Goal: Information Seeking & Learning: Learn about a topic

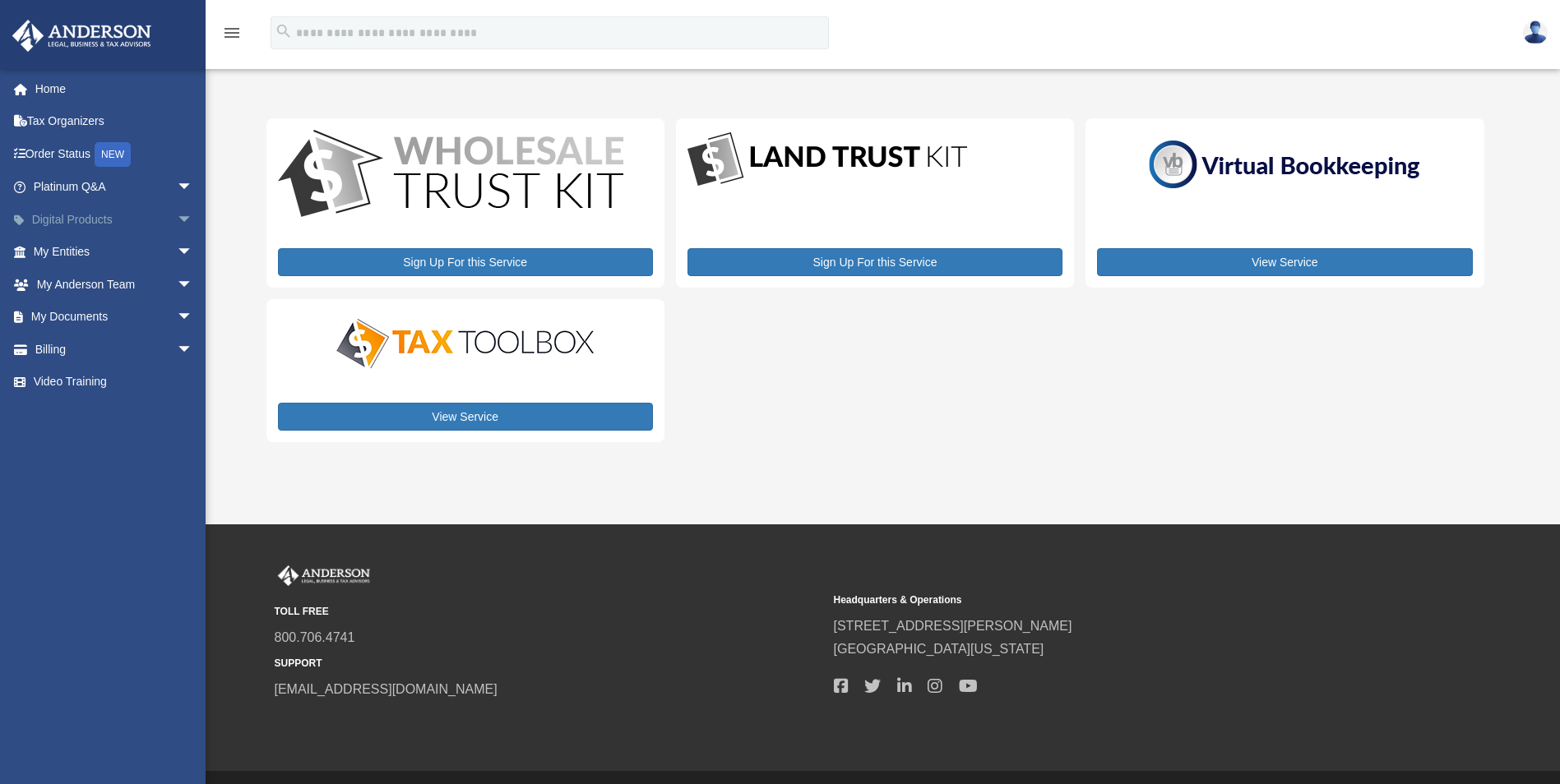
click at [176, 224] on span "arrow_drop_down" at bounding box center [193, 219] width 33 height 34
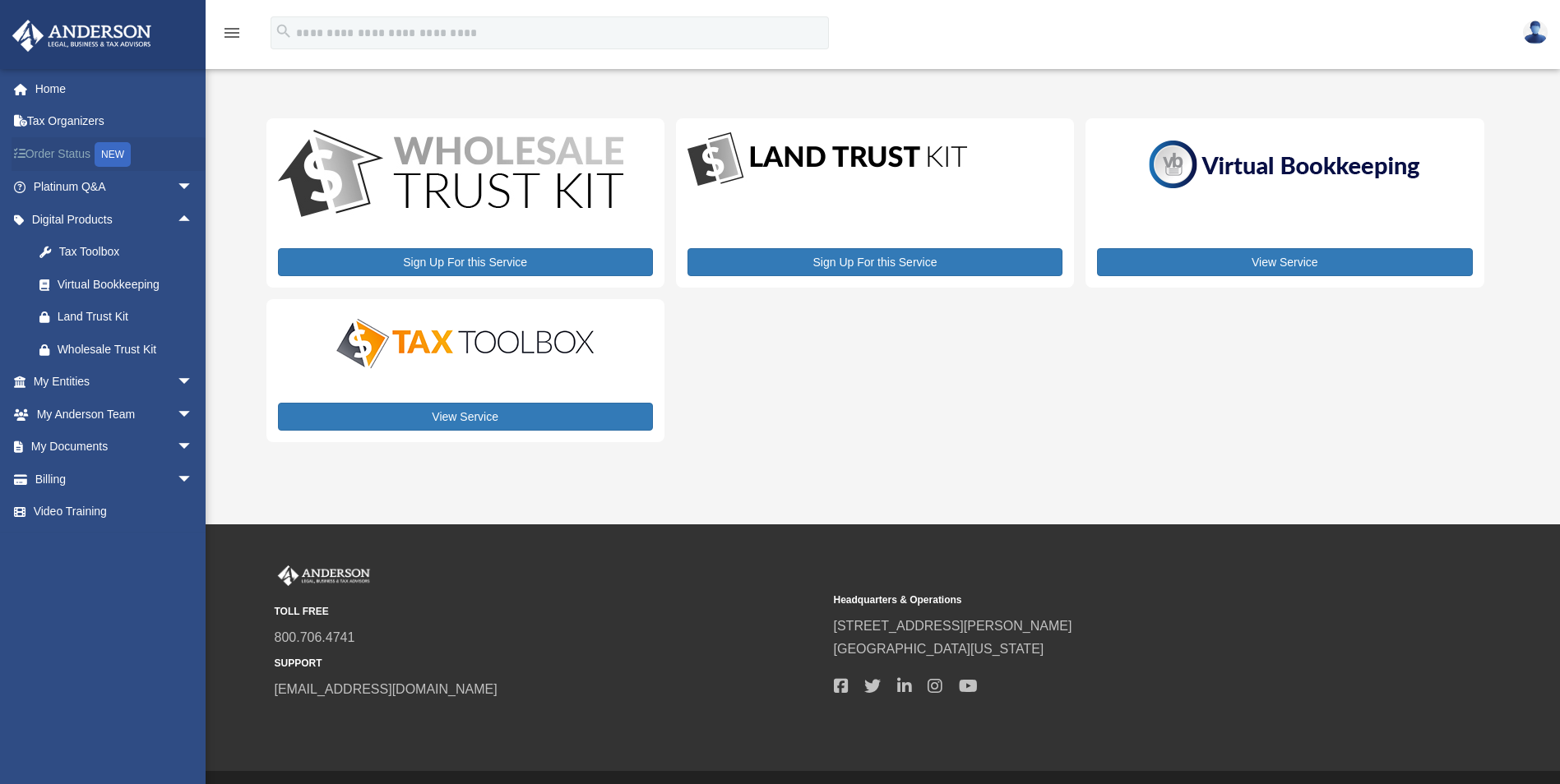
click at [70, 149] on link "Order Status NEW" at bounding box center [115, 154] width 207 height 34
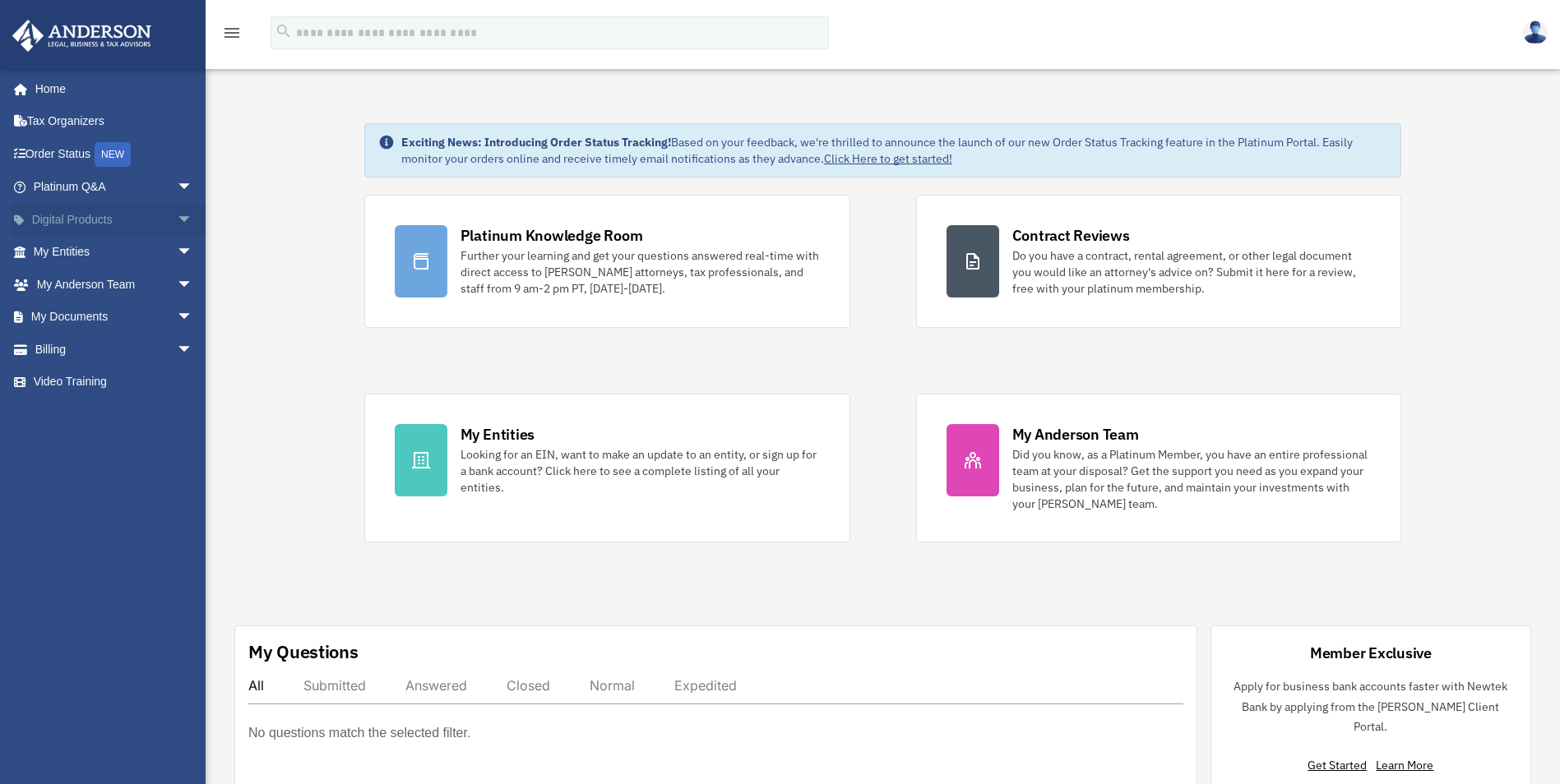
click at [176, 217] on span "arrow_drop_down" at bounding box center [193, 219] width 33 height 34
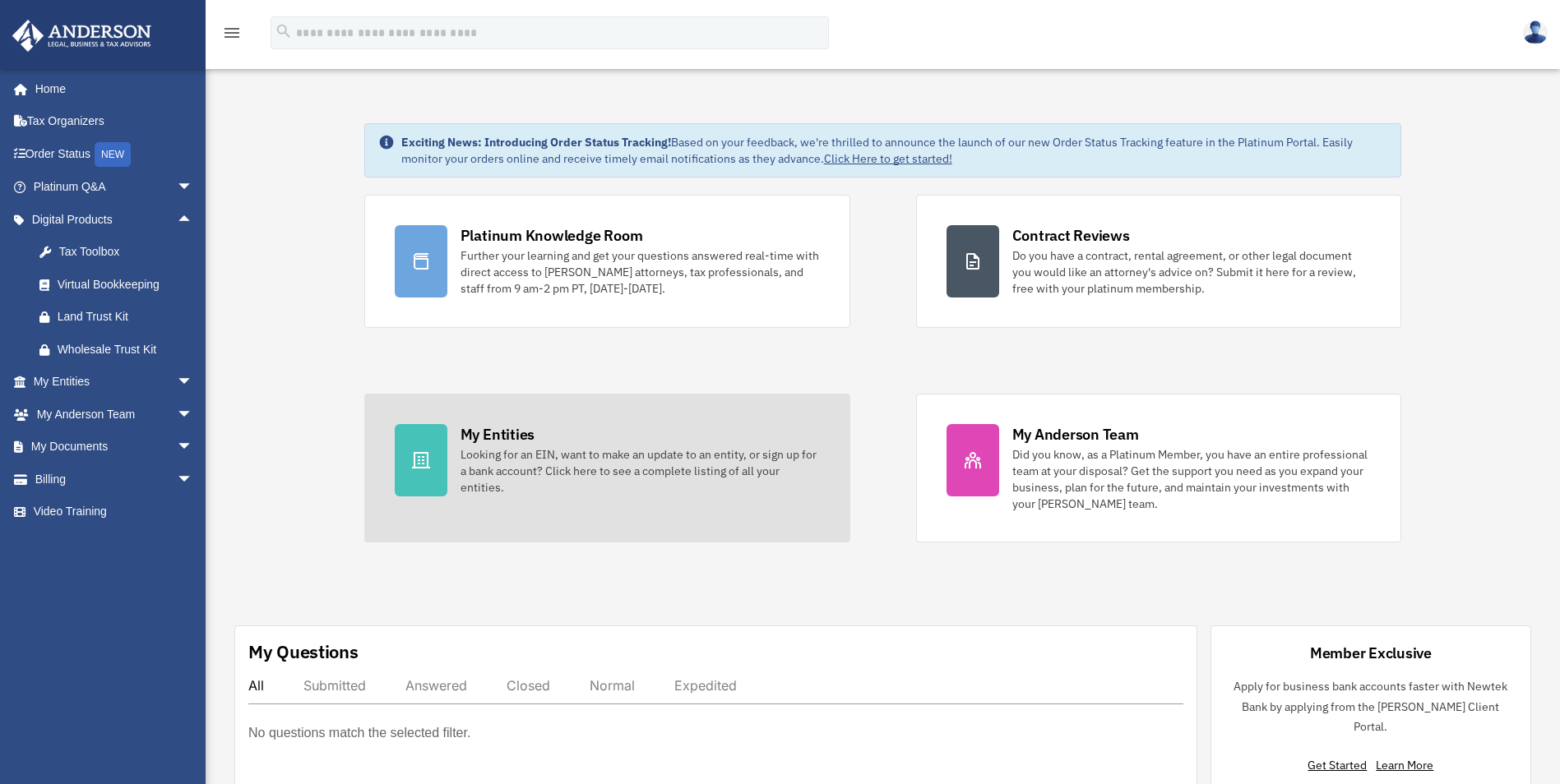
click at [624, 477] on div "Looking for an EIN, want to make an update to an entity, or sign up for a bank …" at bounding box center [640, 470] width 360 height 50
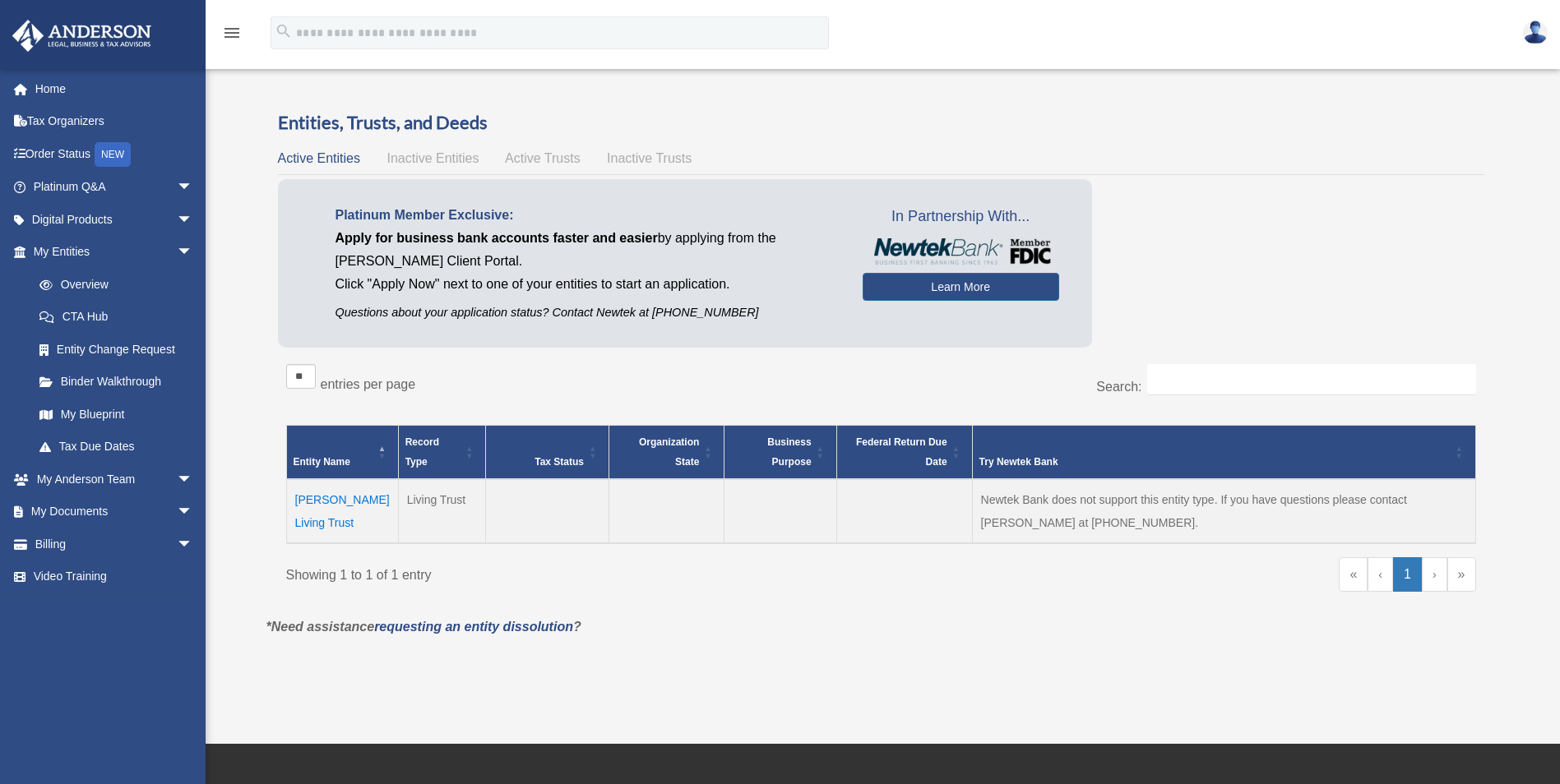
click at [232, 28] on icon "menu" at bounding box center [232, 33] width 19 height 19
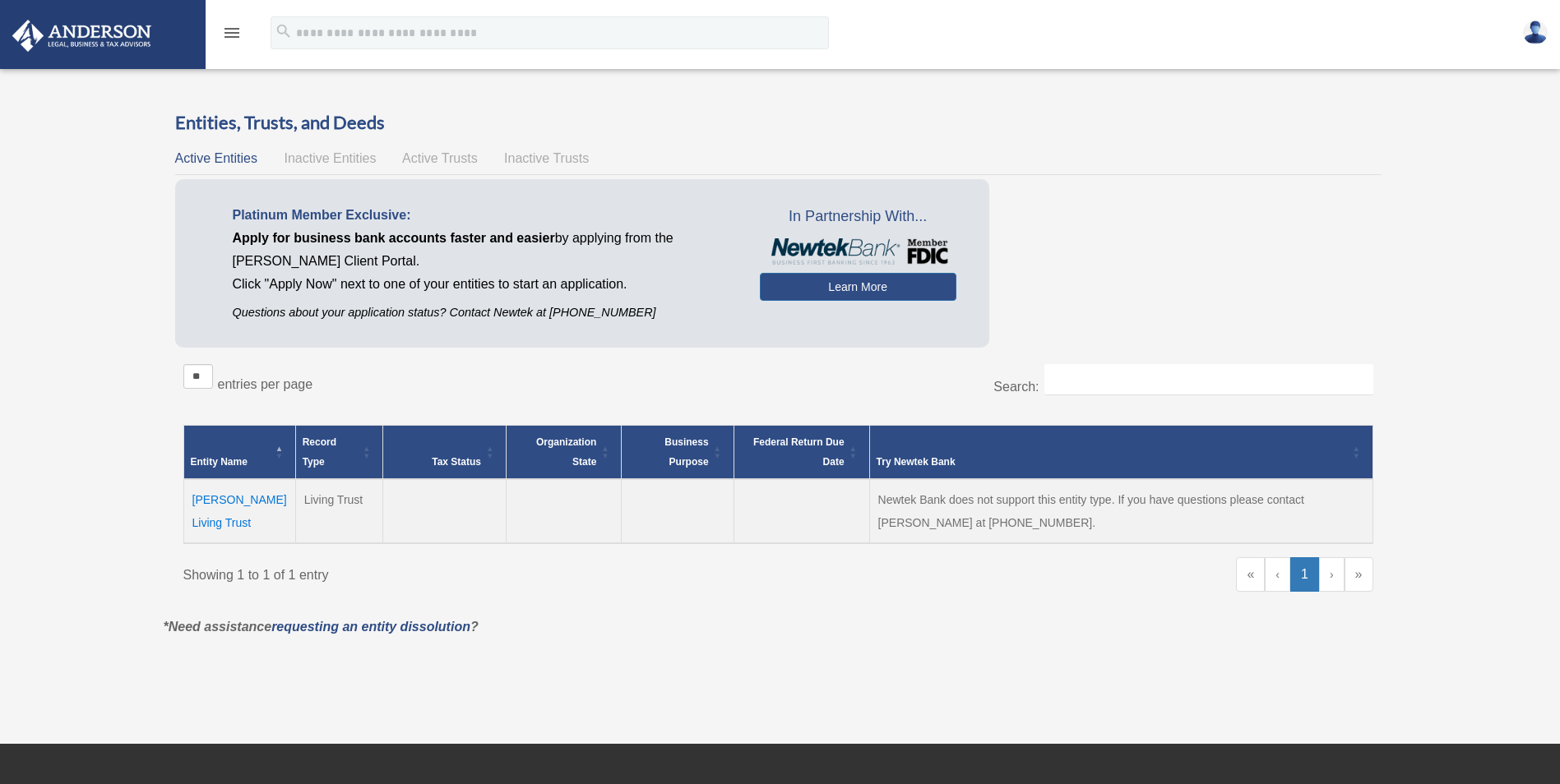
click at [229, 29] on icon "menu" at bounding box center [232, 33] width 19 height 19
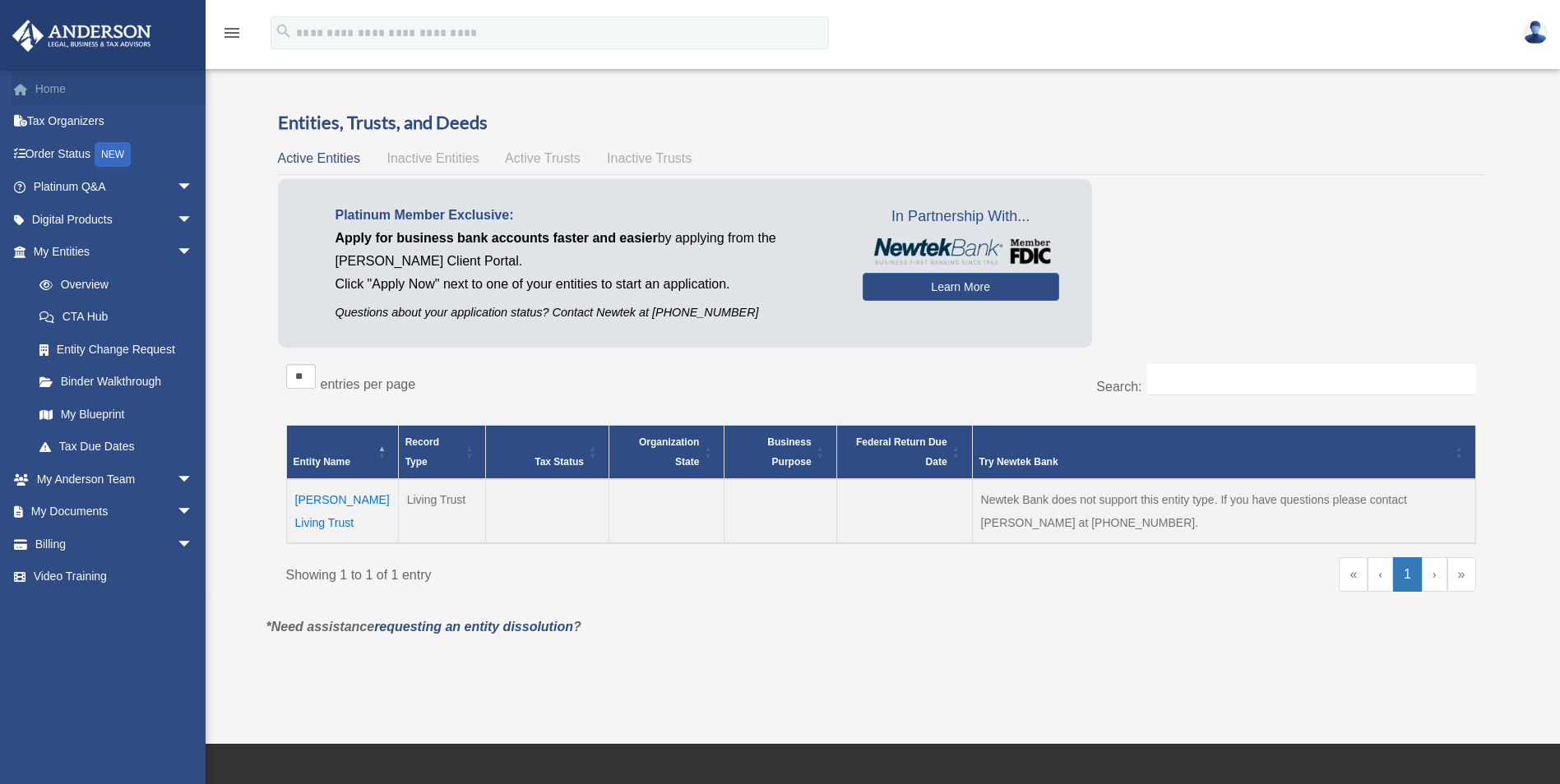
click at [43, 87] on link "Home" at bounding box center [115, 89] width 207 height 33
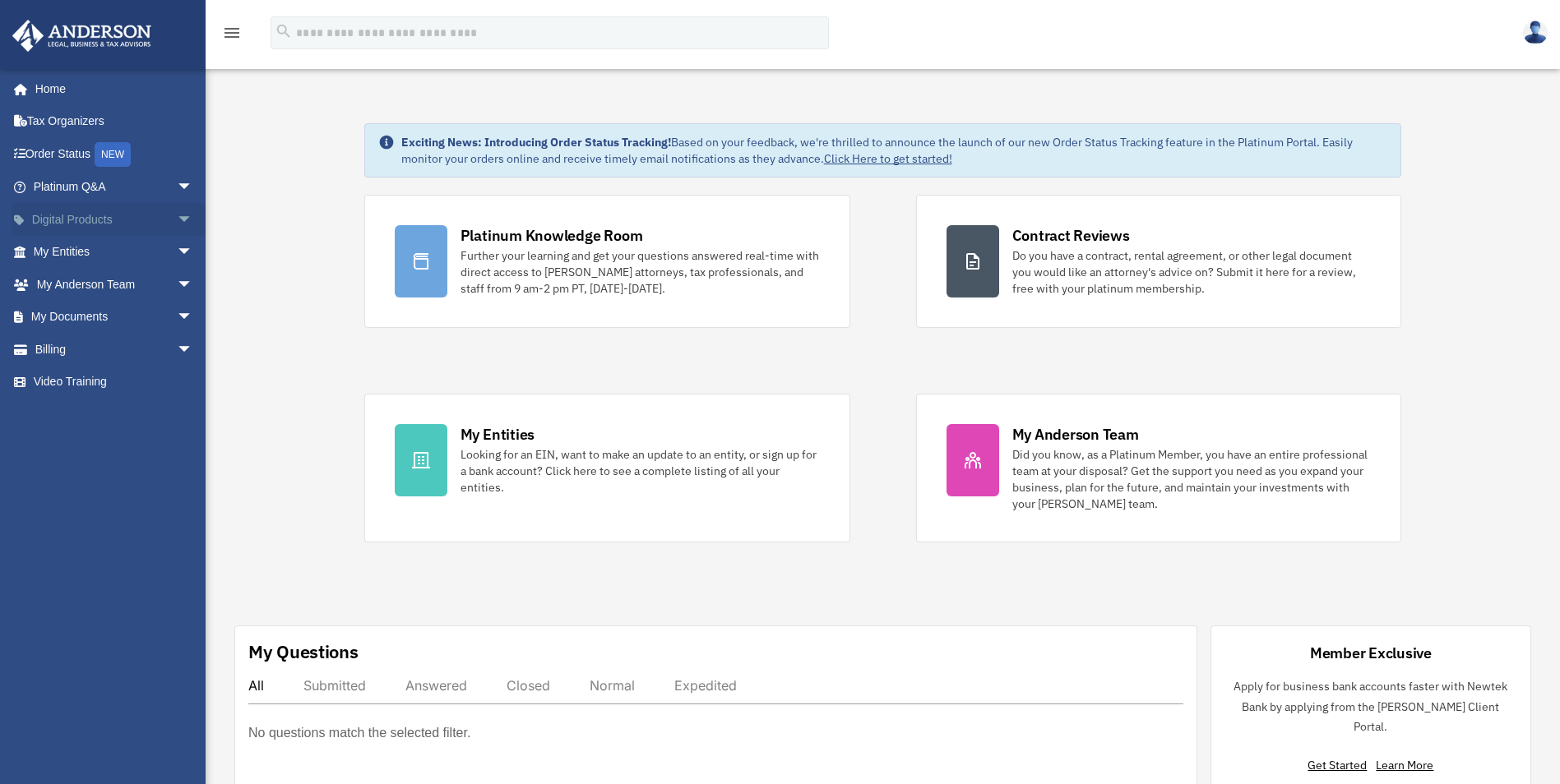
click at [176, 218] on span "arrow_drop_down" at bounding box center [193, 219] width 33 height 34
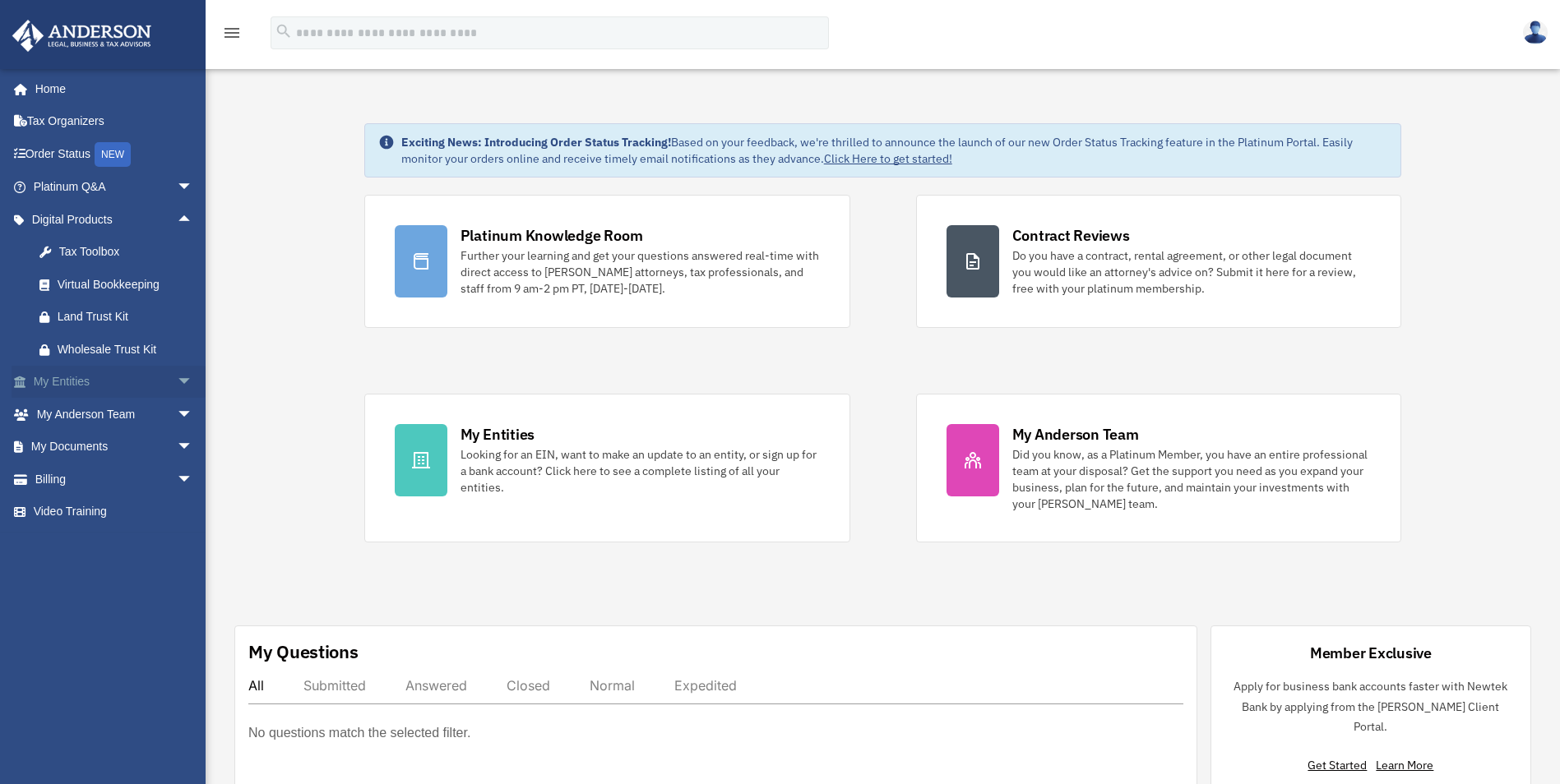
click at [176, 384] on span "arrow_drop_down" at bounding box center [193, 383] width 33 height 34
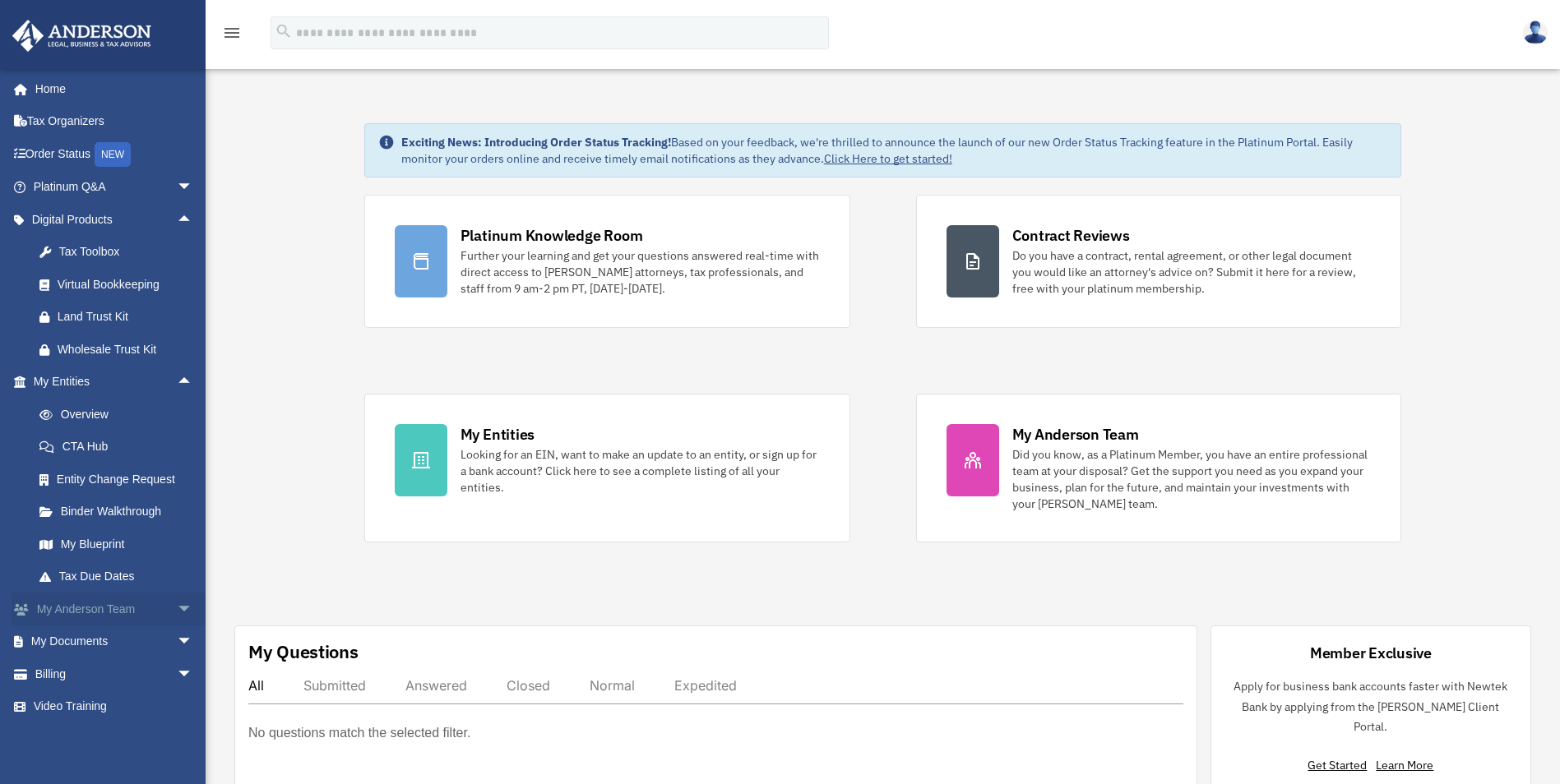
click at [176, 607] on span "arrow_drop_down" at bounding box center [193, 610] width 33 height 34
click at [60, 87] on link "Home" at bounding box center [115, 89] width 207 height 33
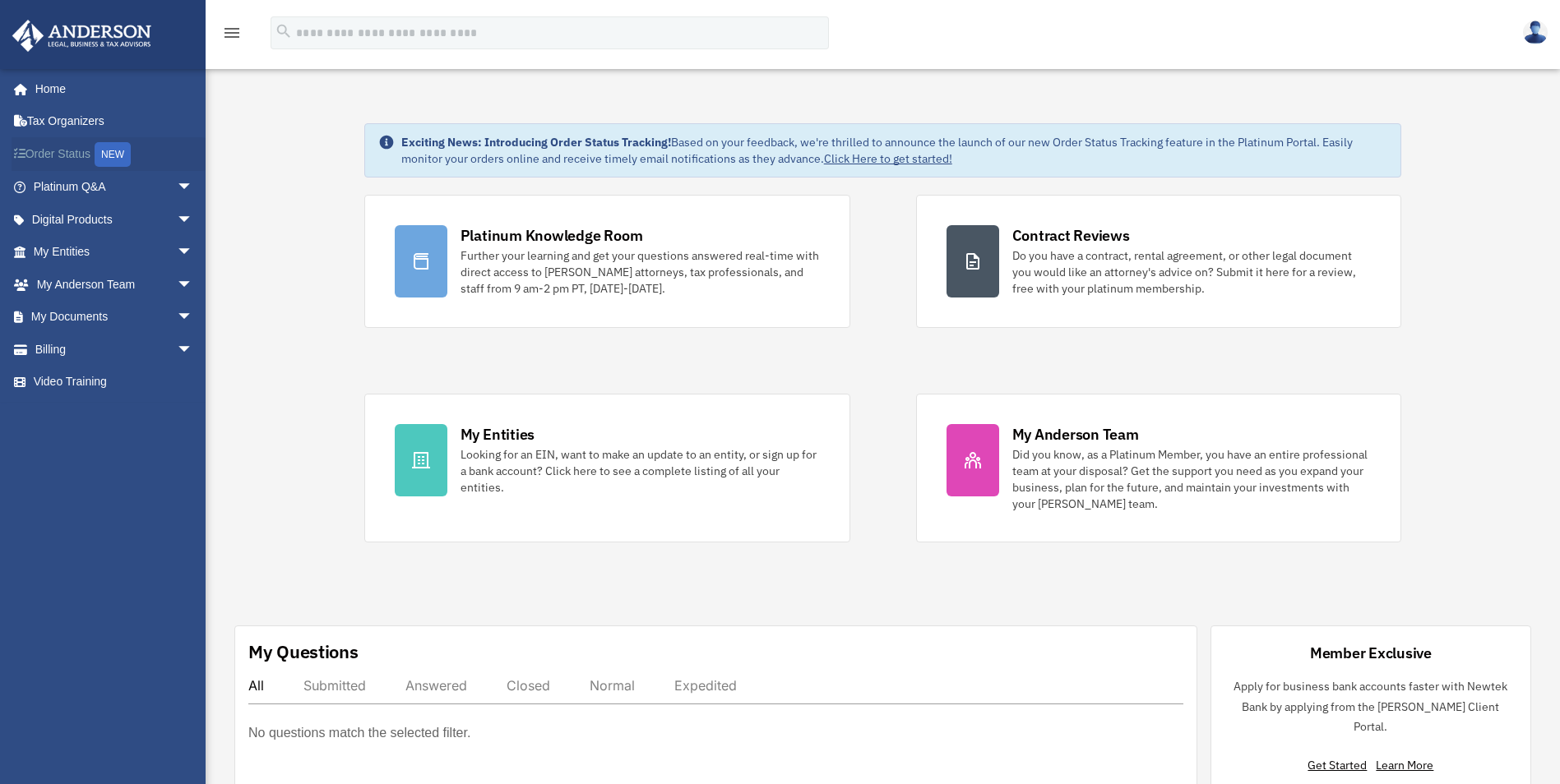
click at [81, 157] on link "Order Status NEW" at bounding box center [115, 154] width 207 height 34
click at [176, 324] on span "arrow_drop_down" at bounding box center [193, 317] width 33 height 34
click at [110, 411] on link "Forms Library" at bounding box center [121, 415] width 195 height 33
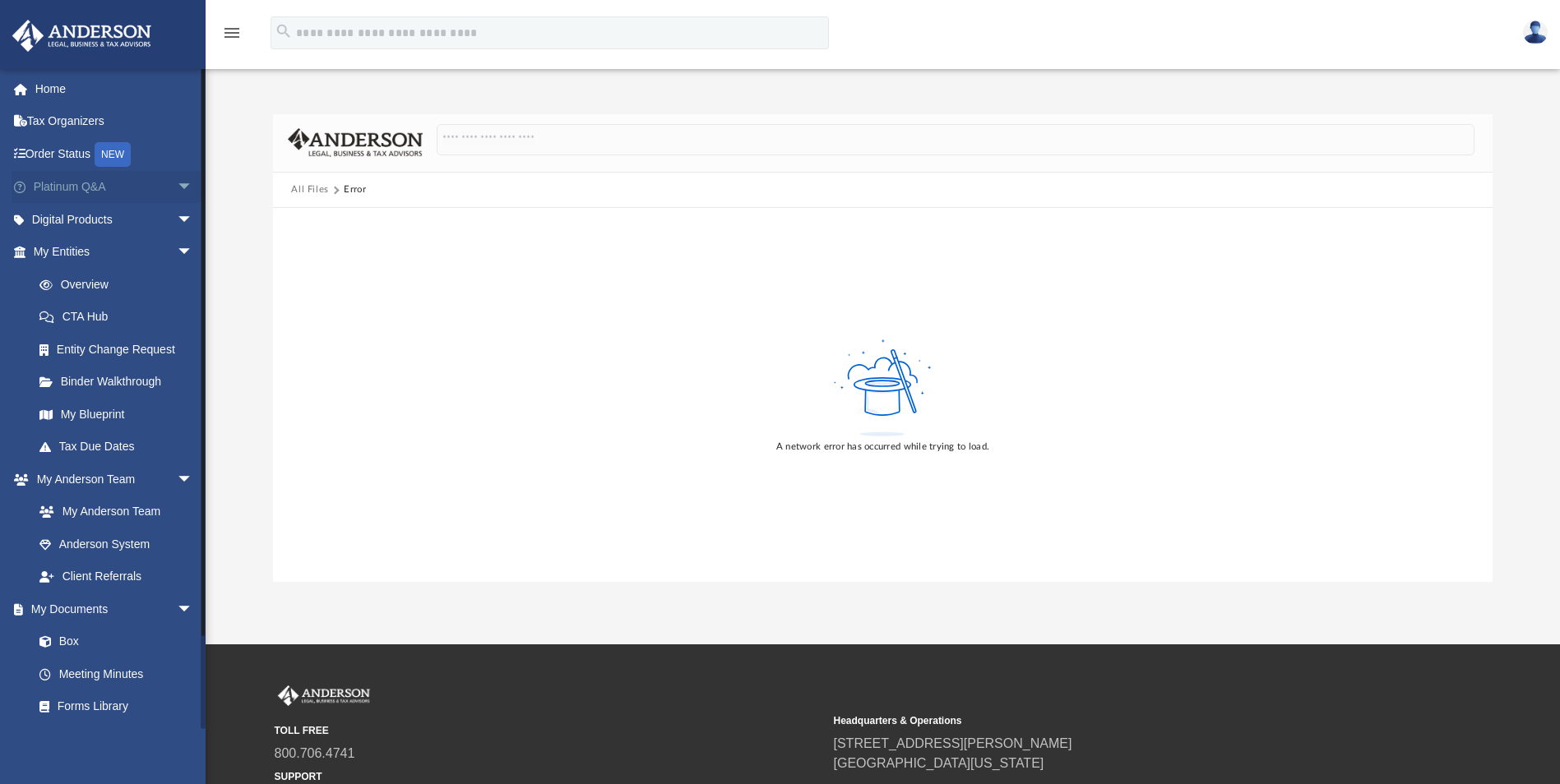
click at [176, 190] on span "arrow_drop_down" at bounding box center [193, 188] width 33 height 34
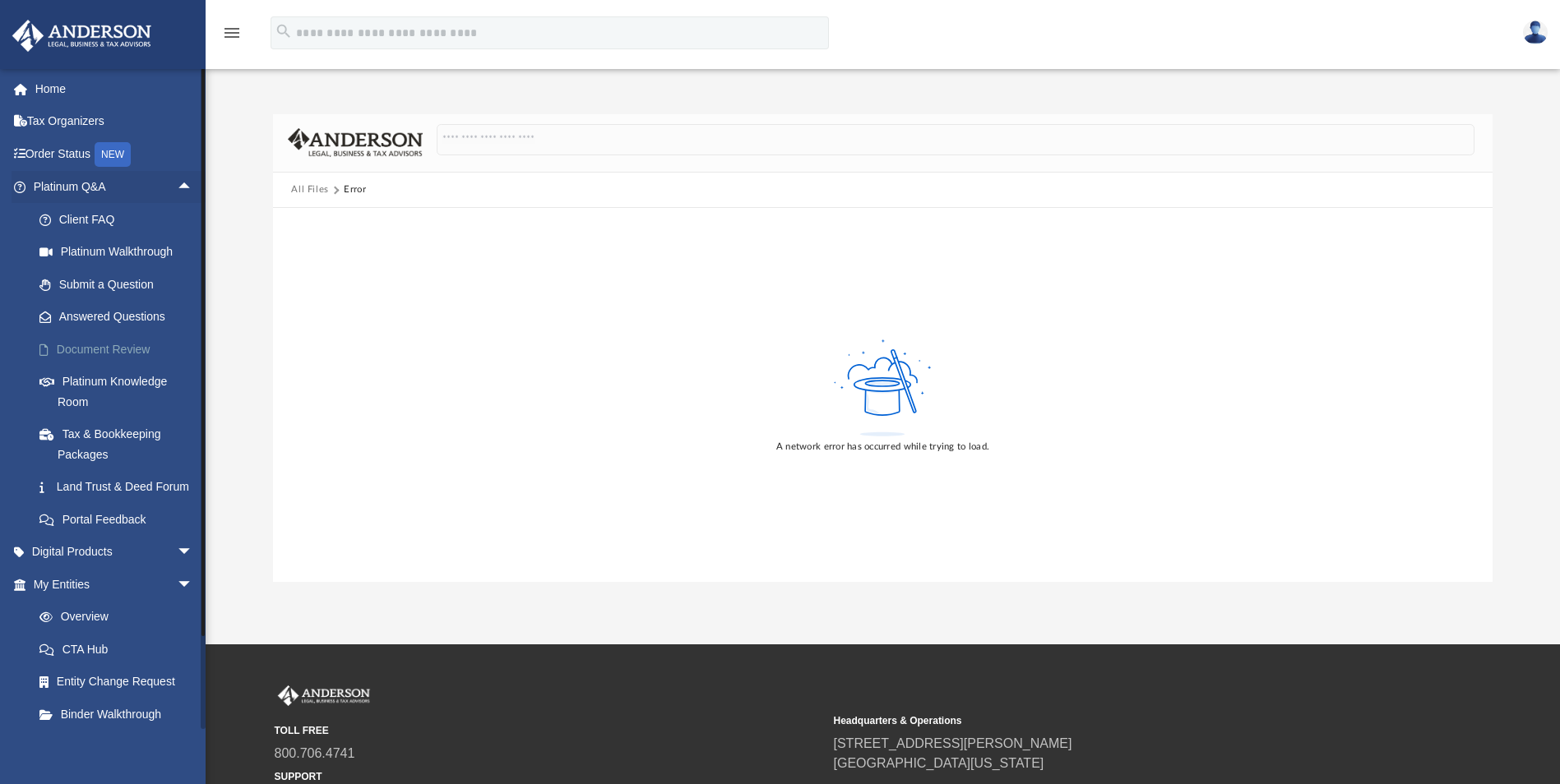
click at [134, 345] on link "Document Review" at bounding box center [121, 350] width 195 height 33
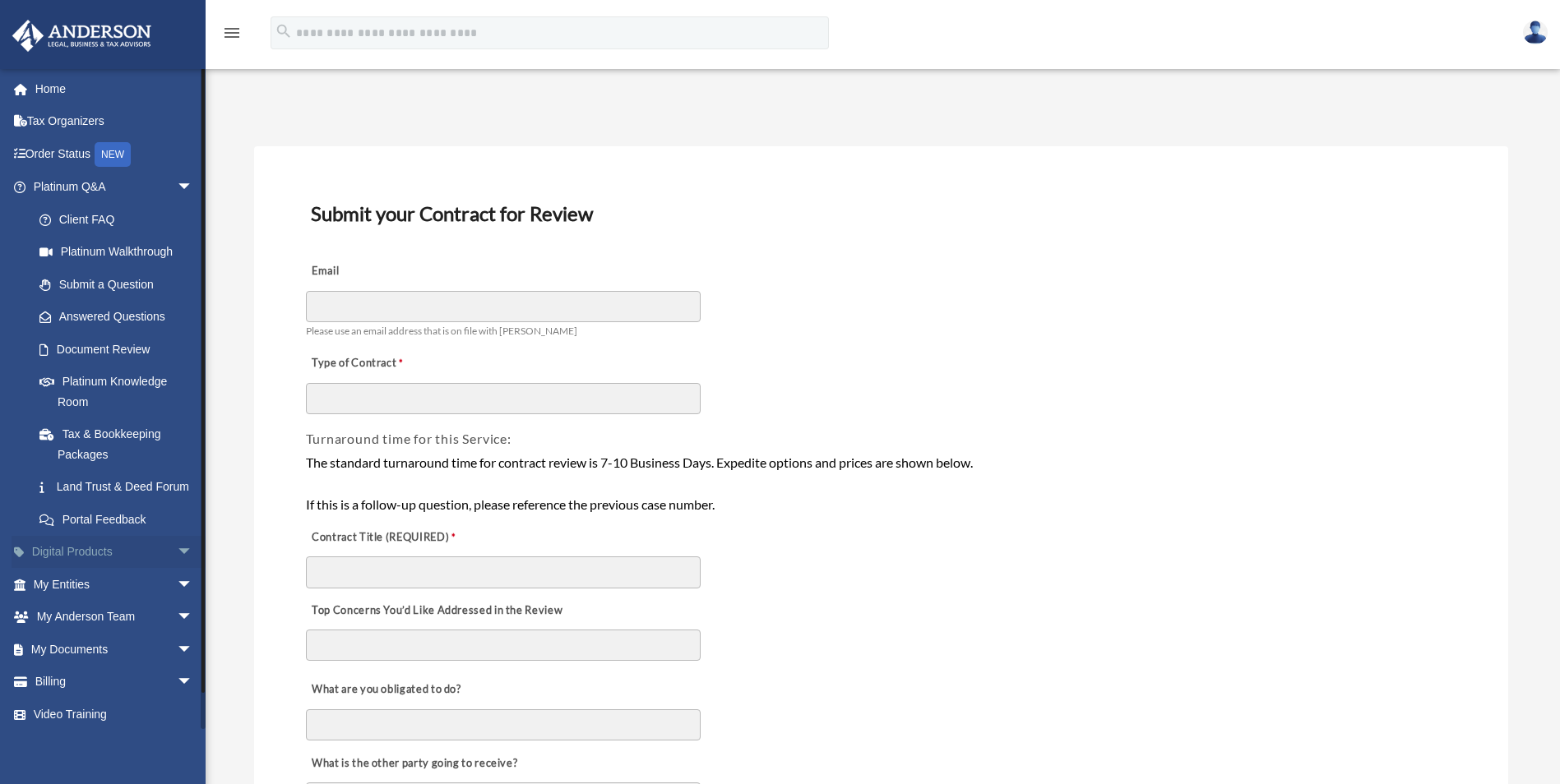
click at [176, 570] on span "arrow_drop_down" at bounding box center [193, 552] width 33 height 34
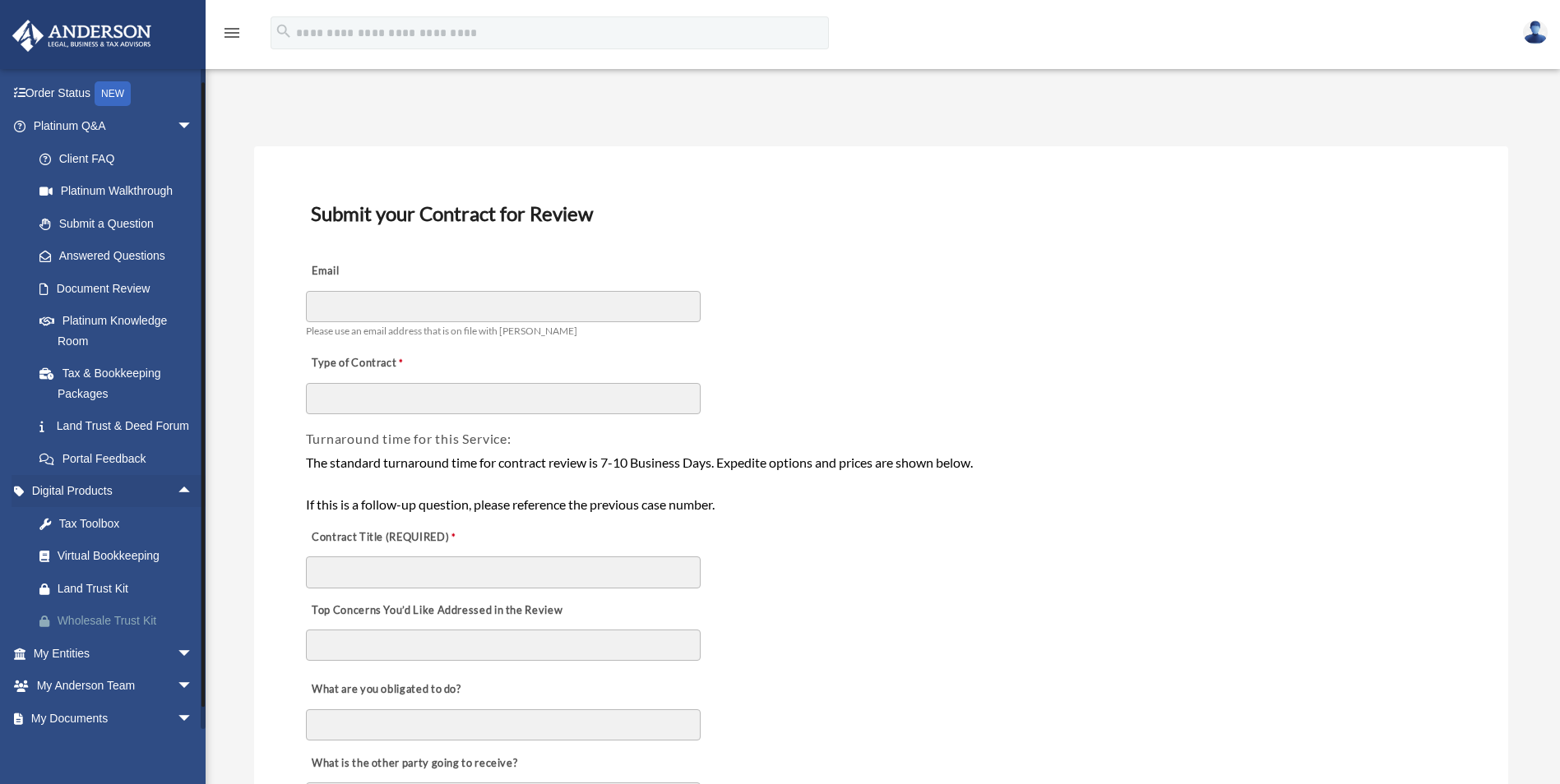
scroll to position [82, 0]
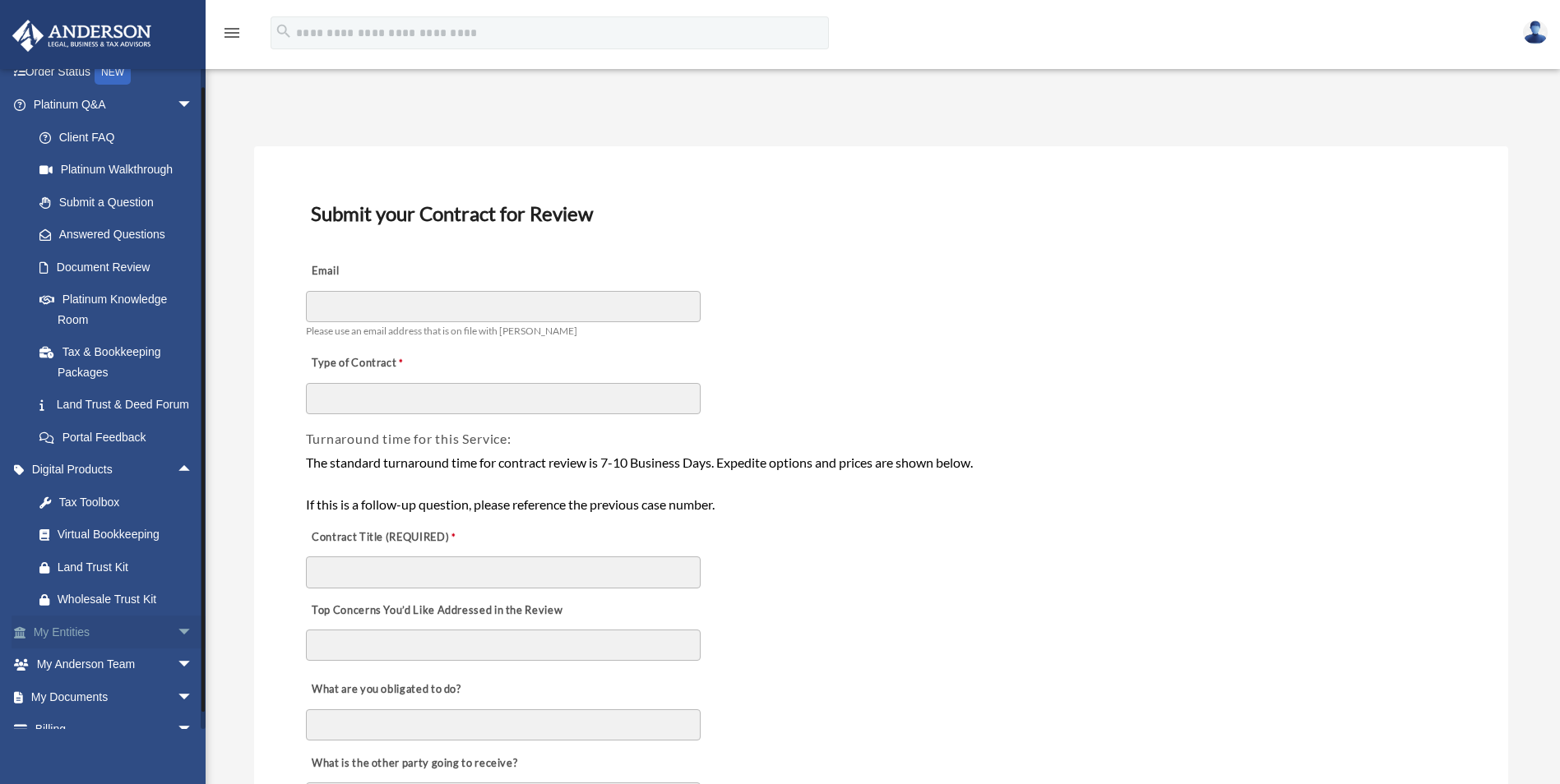
click at [176, 649] on span "arrow_drop_down" at bounding box center [193, 632] width 33 height 34
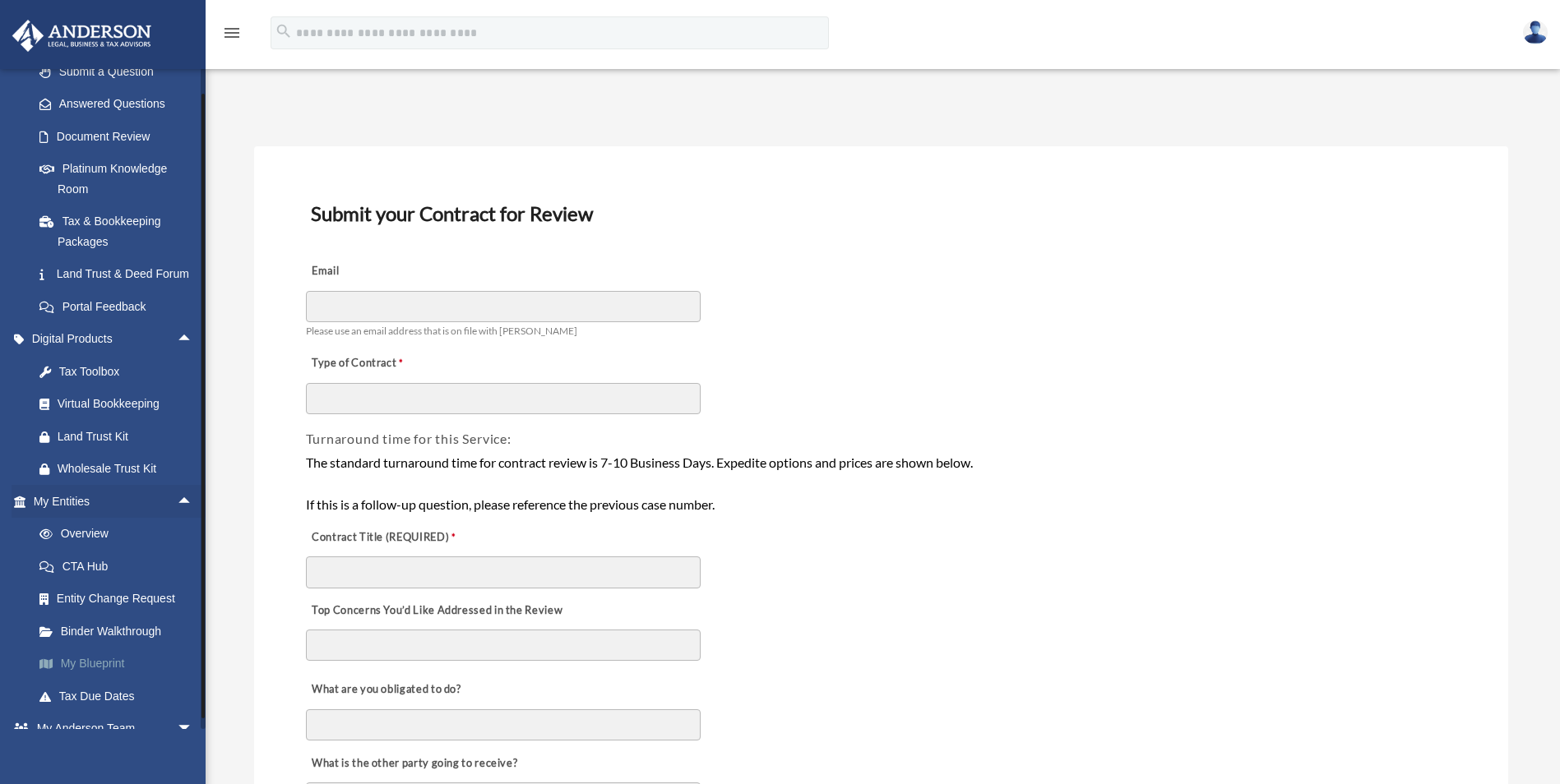
scroll to position [246, 0]
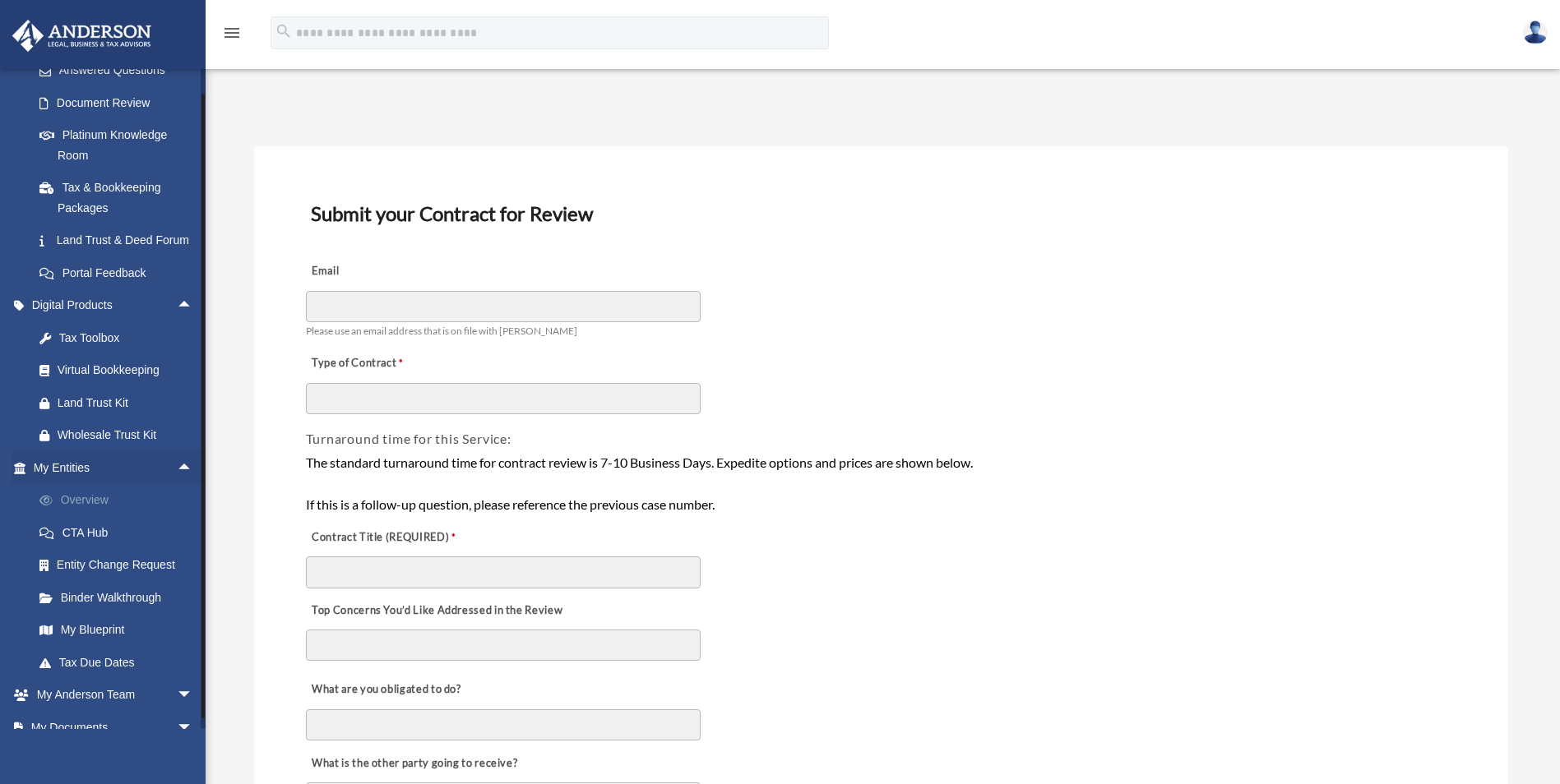
click at [89, 517] on link "Overview" at bounding box center [121, 501] width 195 height 33
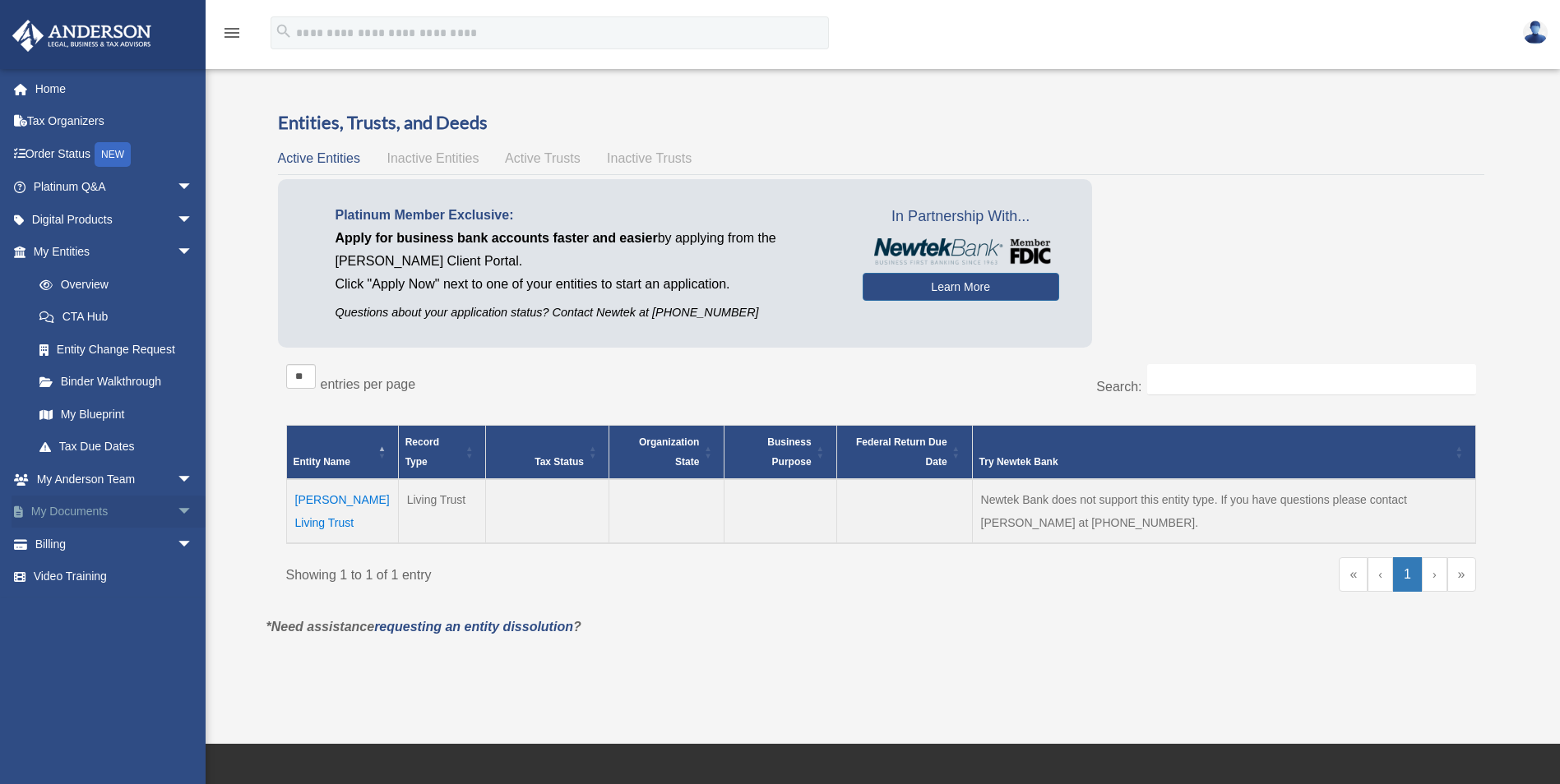
click at [176, 514] on span "arrow_drop_down" at bounding box center [193, 512] width 33 height 34
click at [151, 550] on link "Box" at bounding box center [121, 544] width 195 height 33
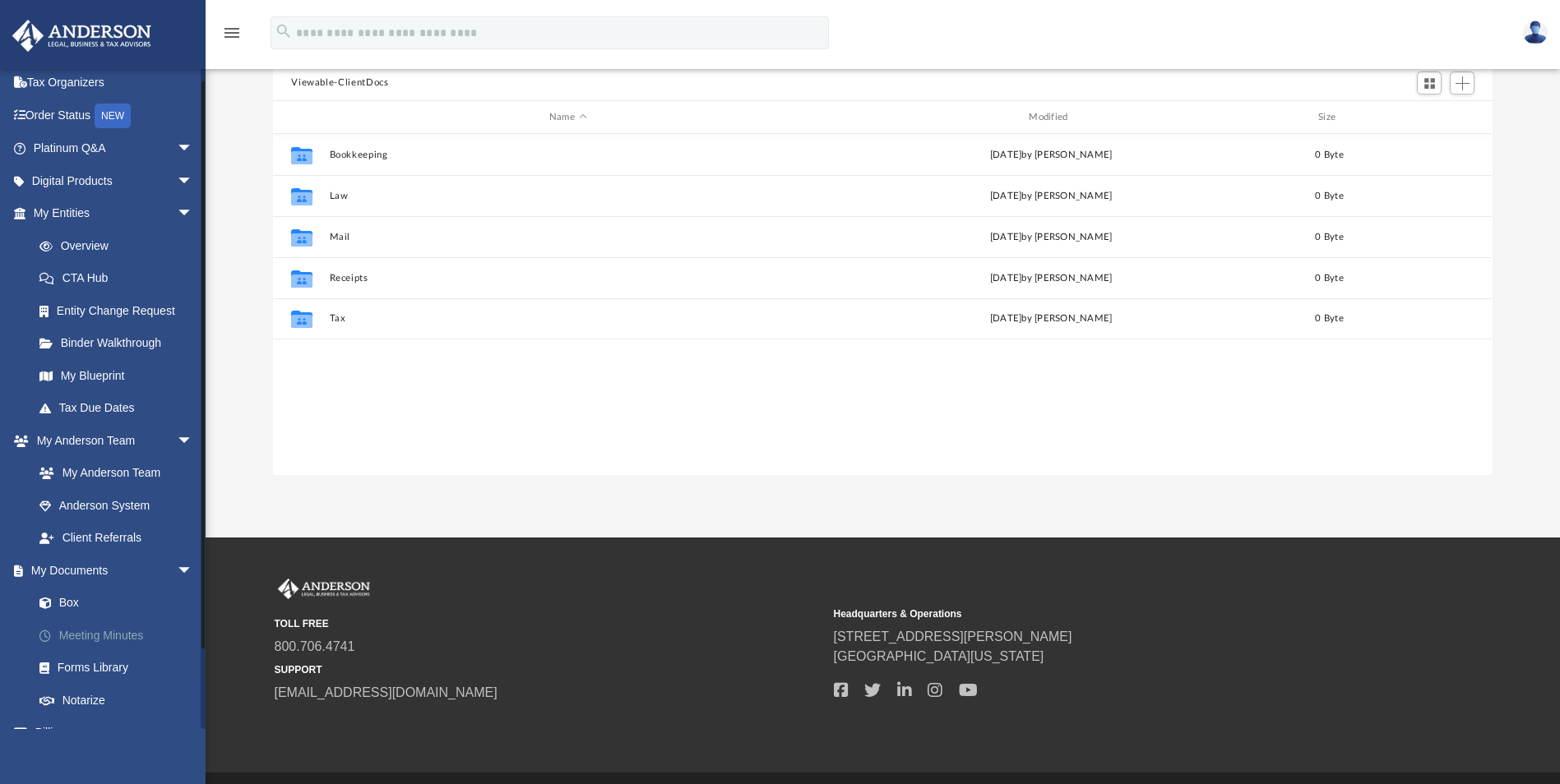
scroll to position [14, 0]
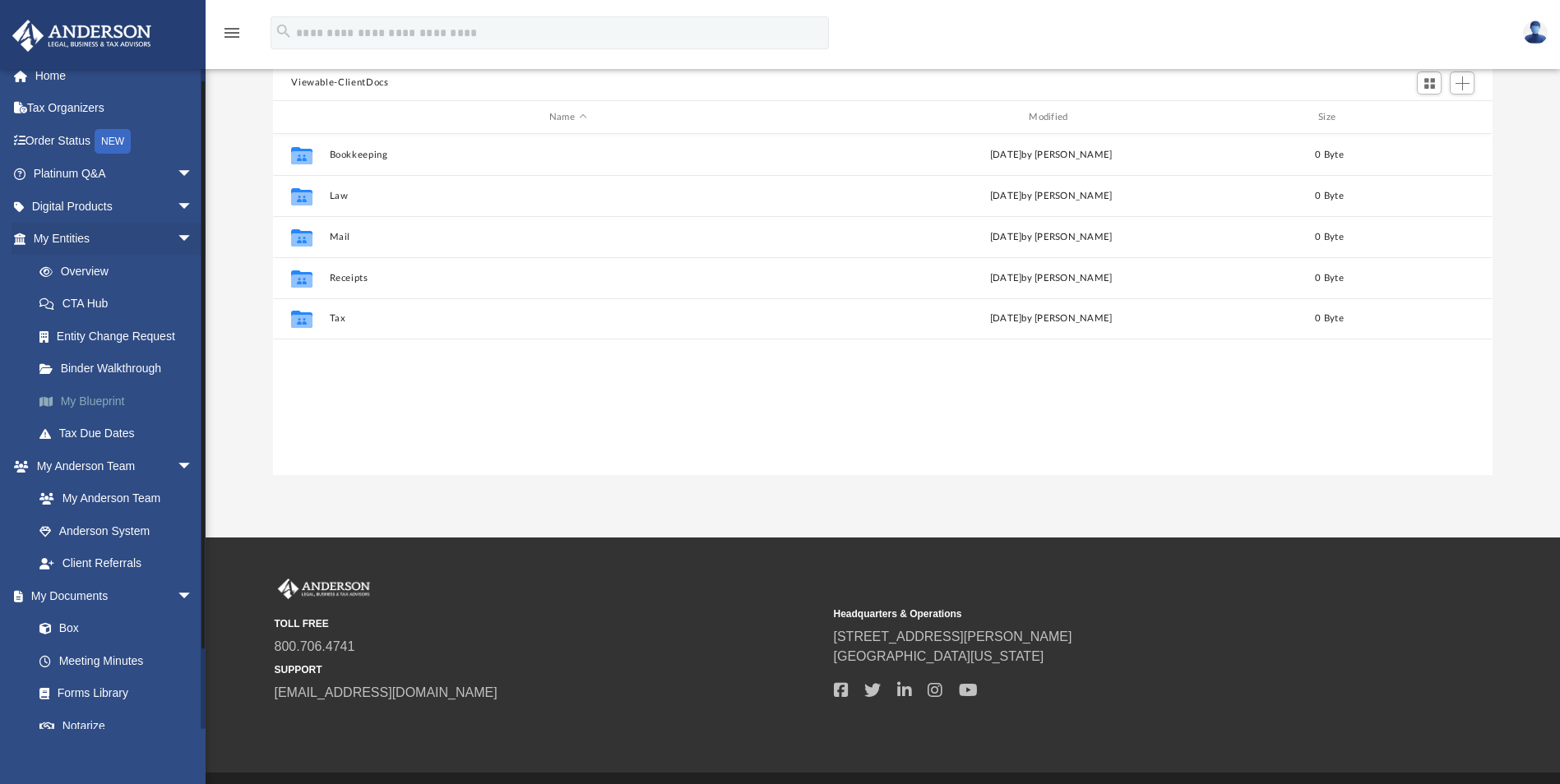
click at [106, 405] on link "My Blueprint" at bounding box center [121, 401] width 195 height 33
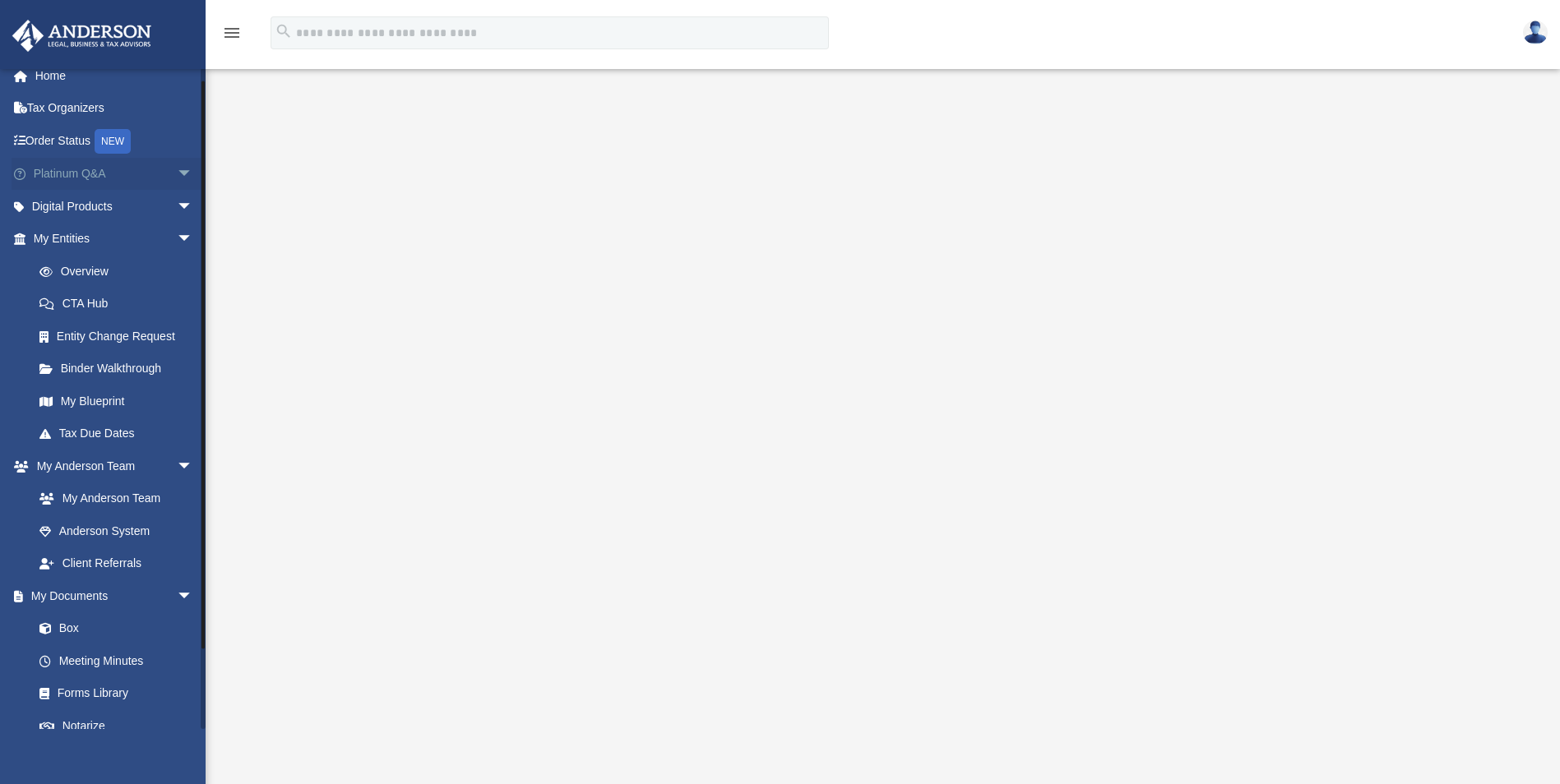
click at [176, 182] on span "arrow_drop_down" at bounding box center [193, 174] width 33 height 34
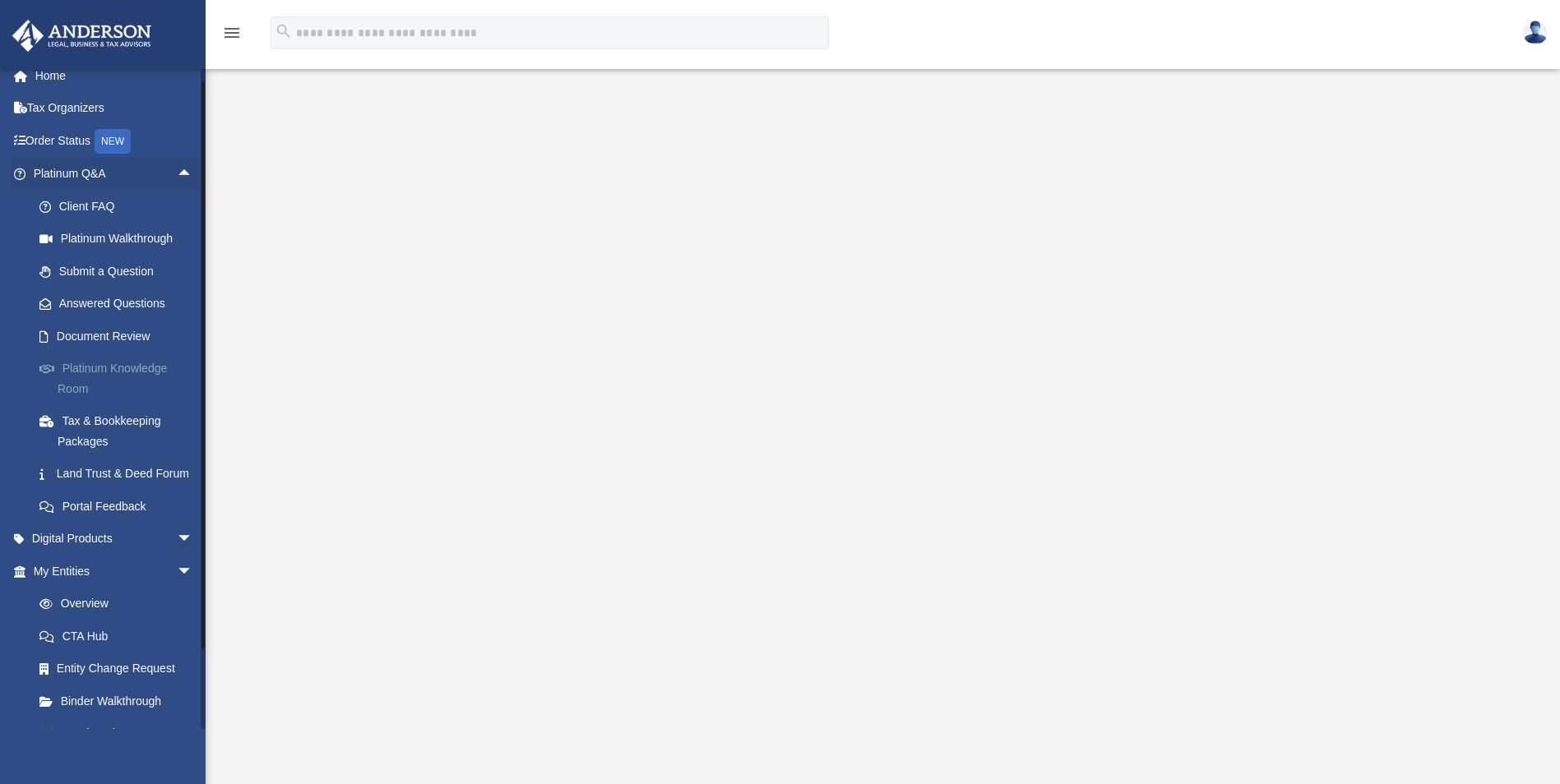
click at [113, 372] on link "Platinum Knowledge Room" at bounding box center [121, 379] width 195 height 53
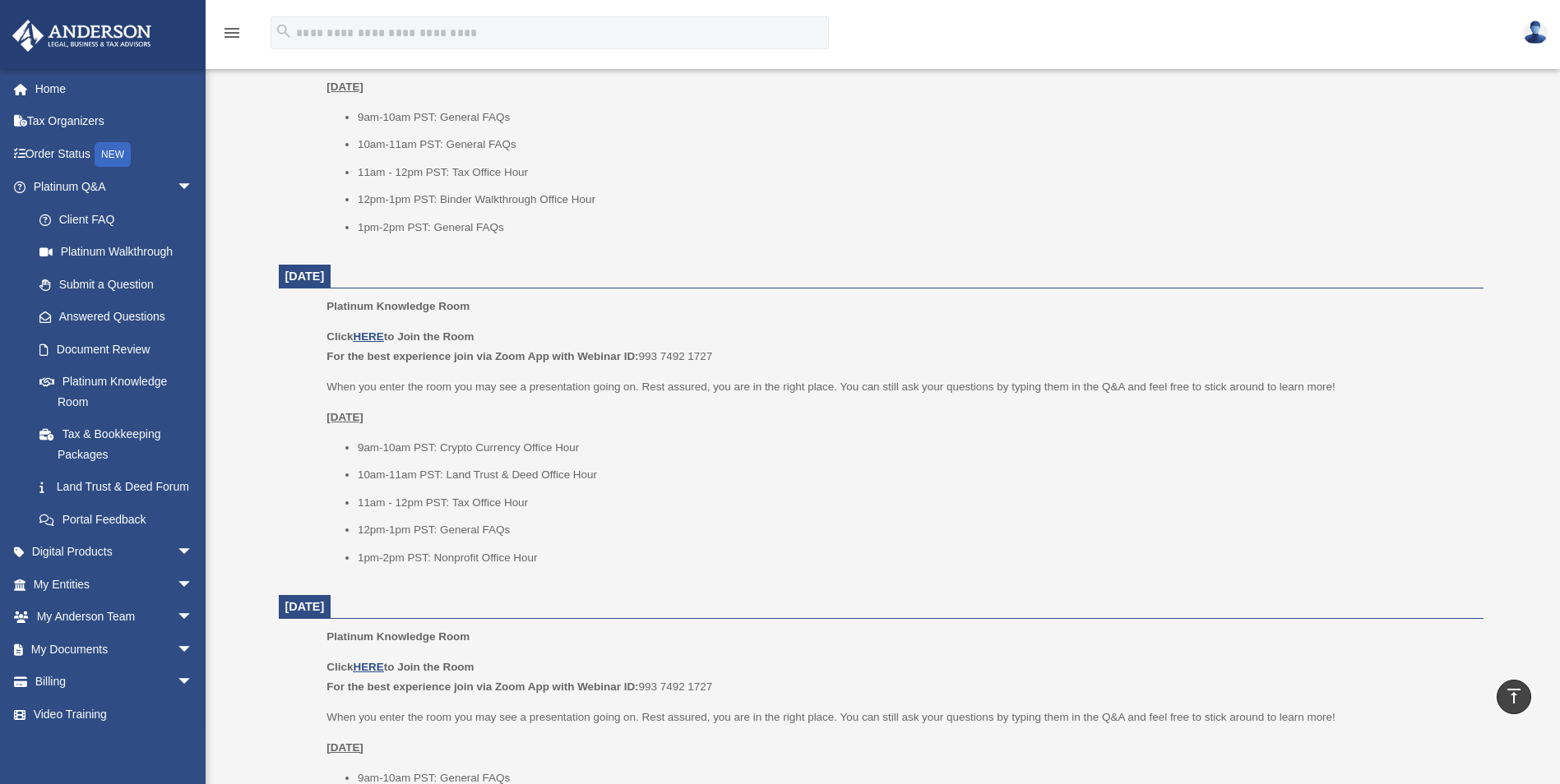
scroll to position [987, 0]
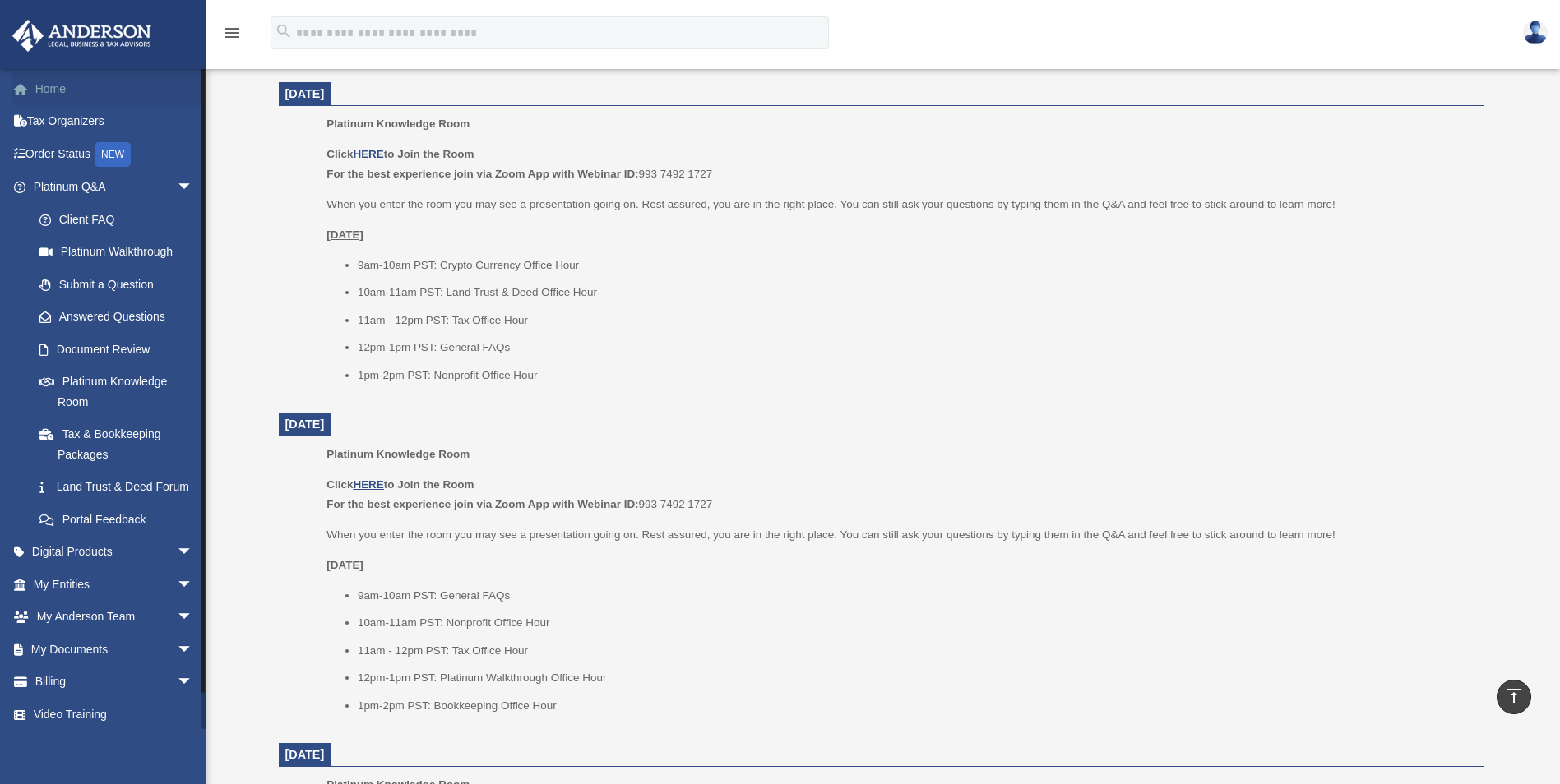
click at [42, 95] on link "Home" at bounding box center [115, 89] width 207 height 33
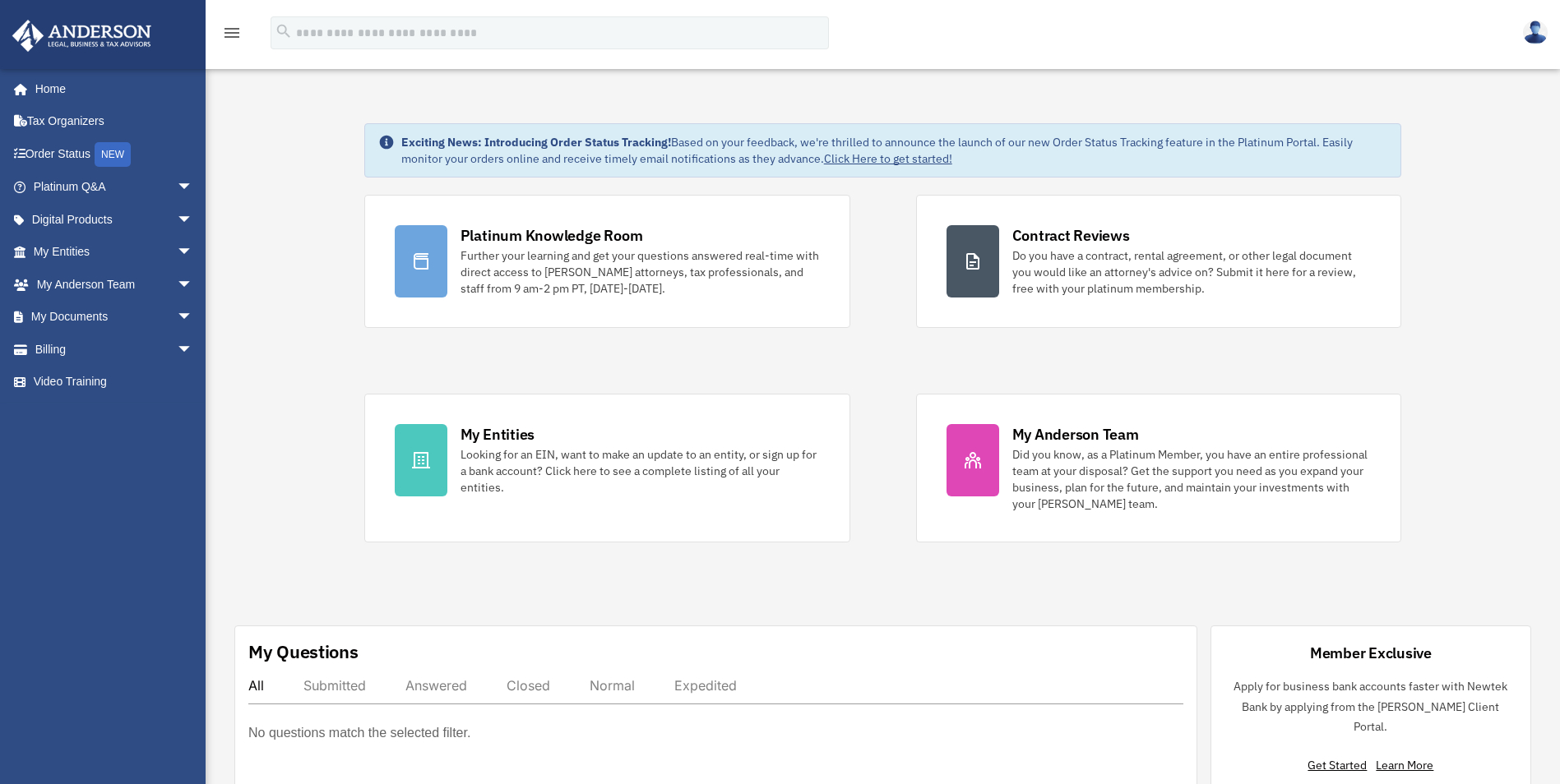
click at [228, 34] on icon "menu" at bounding box center [232, 33] width 19 height 19
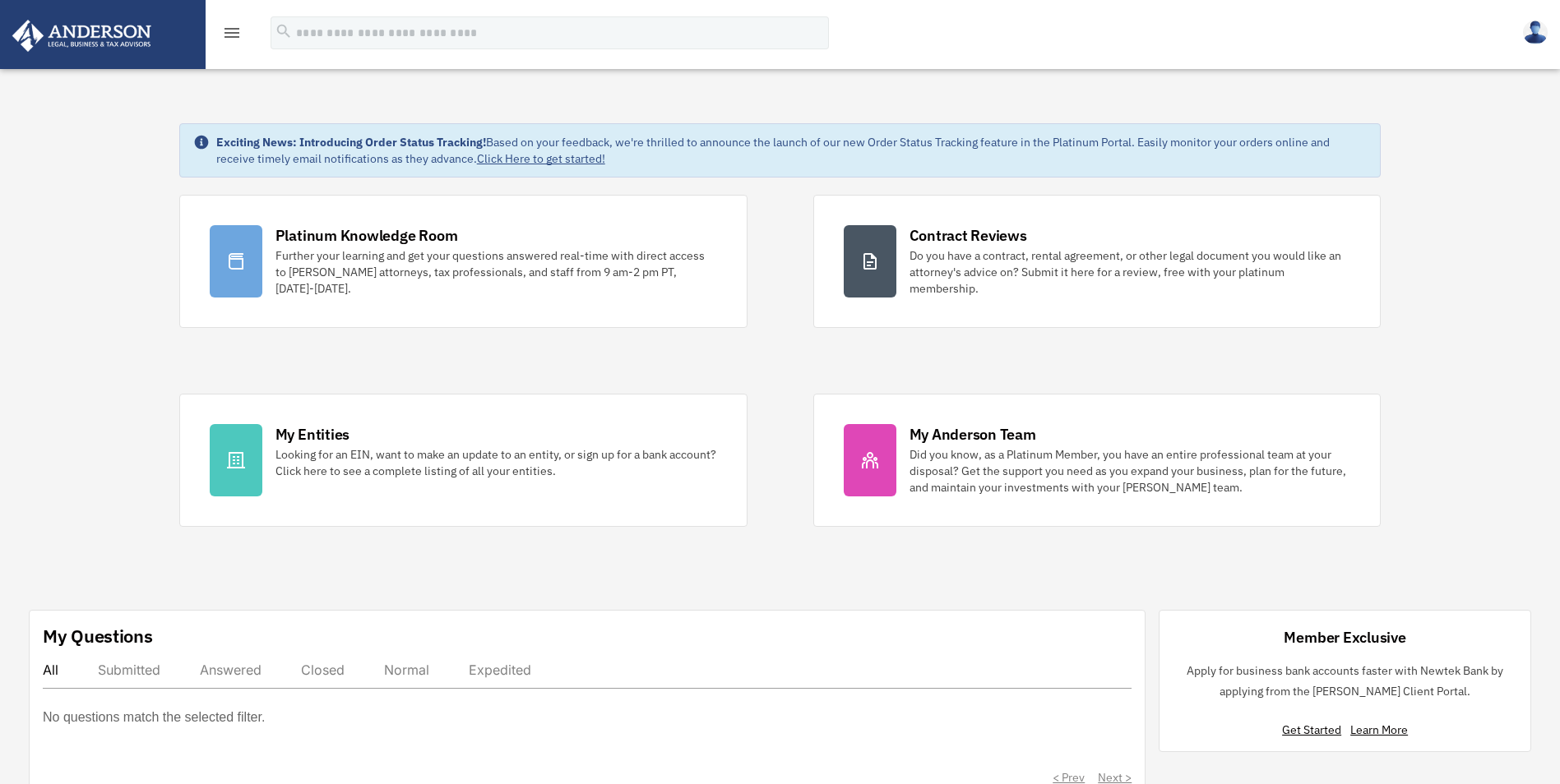
click at [228, 35] on icon "menu" at bounding box center [232, 33] width 19 height 19
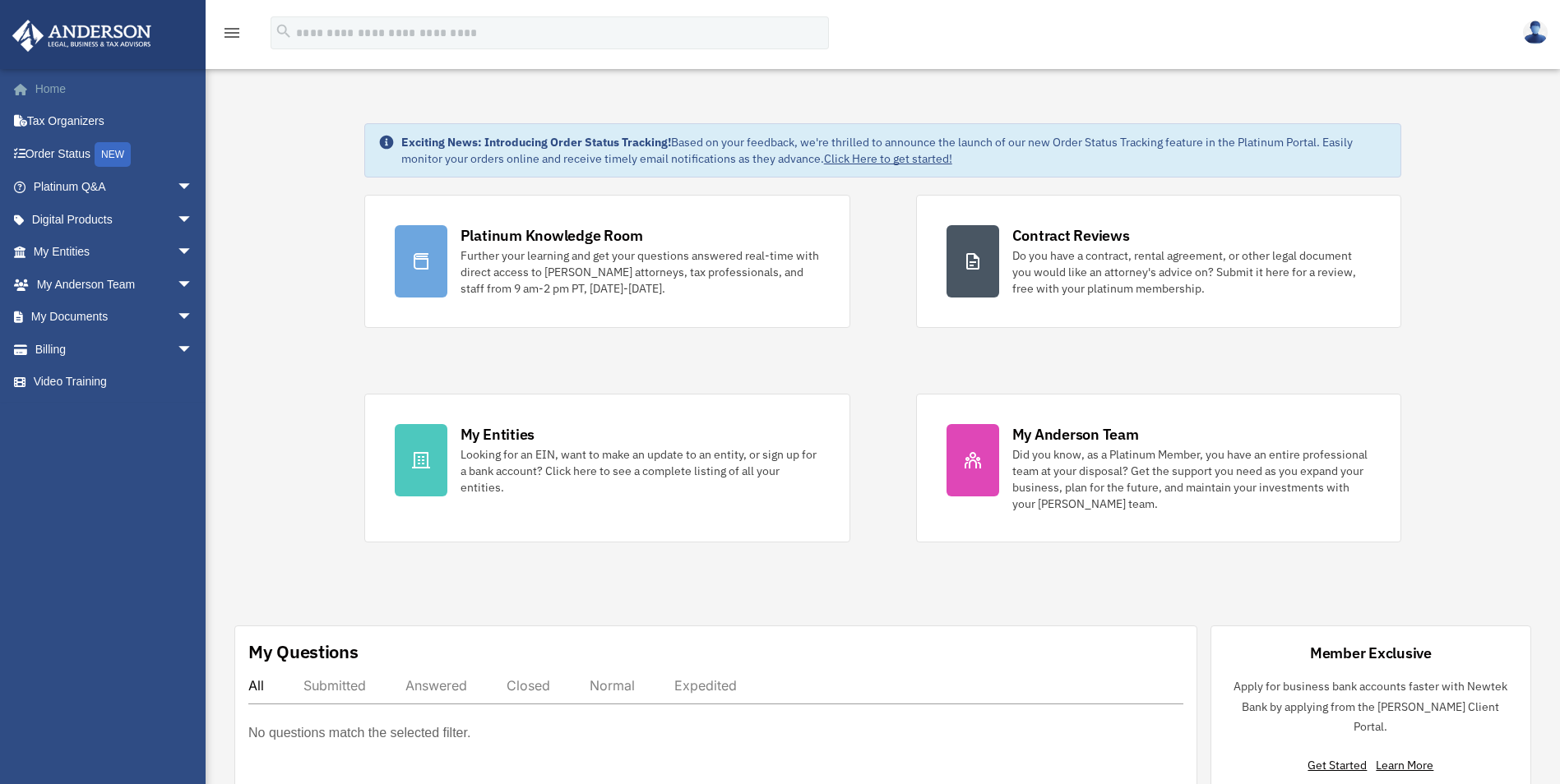
click at [59, 87] on link "Home" at bounding box center [115, 89] width 207 height 33
click at [51, 154] on link "Order Status NEW" at bounding box center [115, 154] width 207 height 34
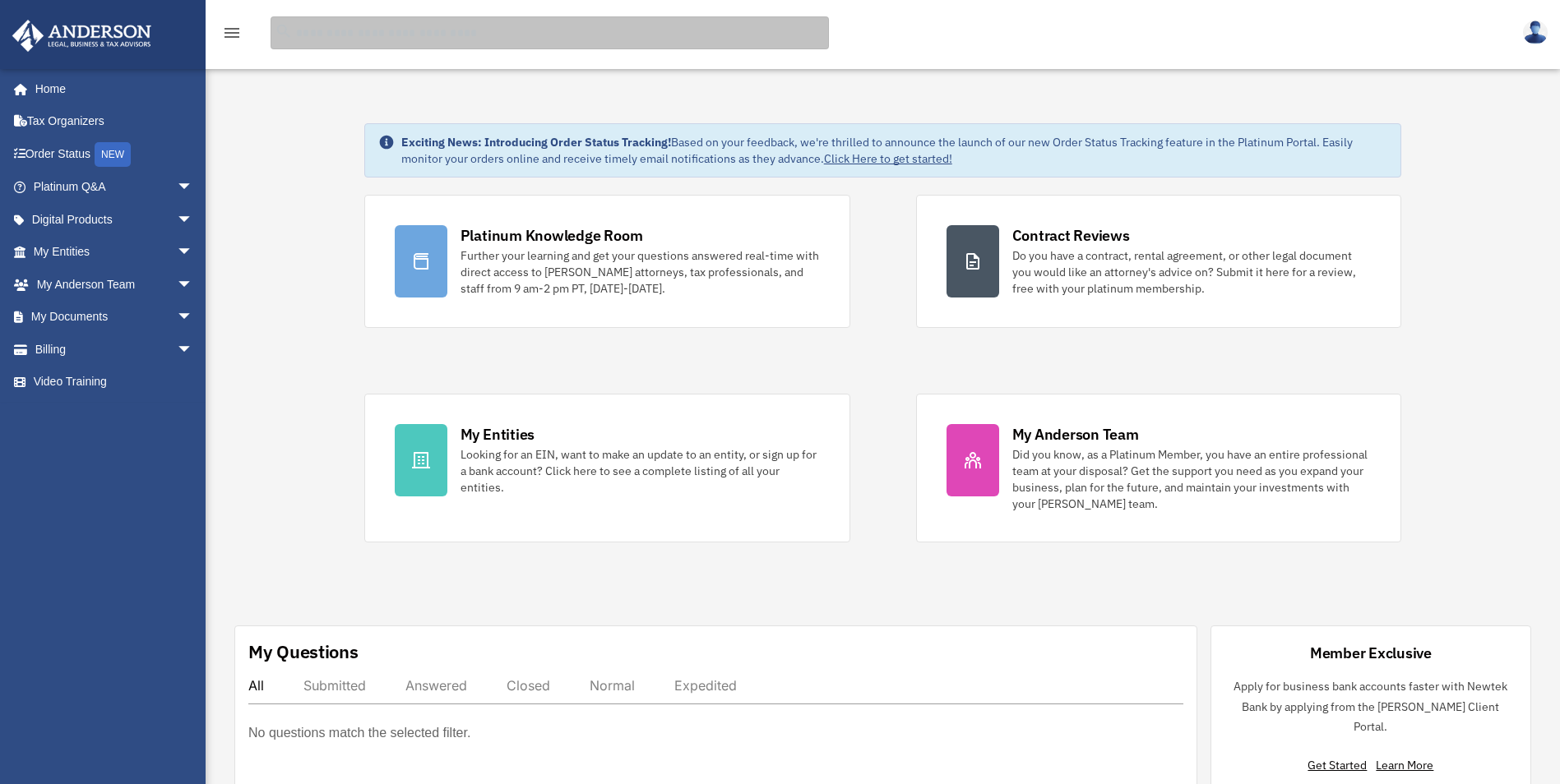
click at [354, 35] on input "search" at bounding box center [550, 33] width 558 height 33
type input "**********"
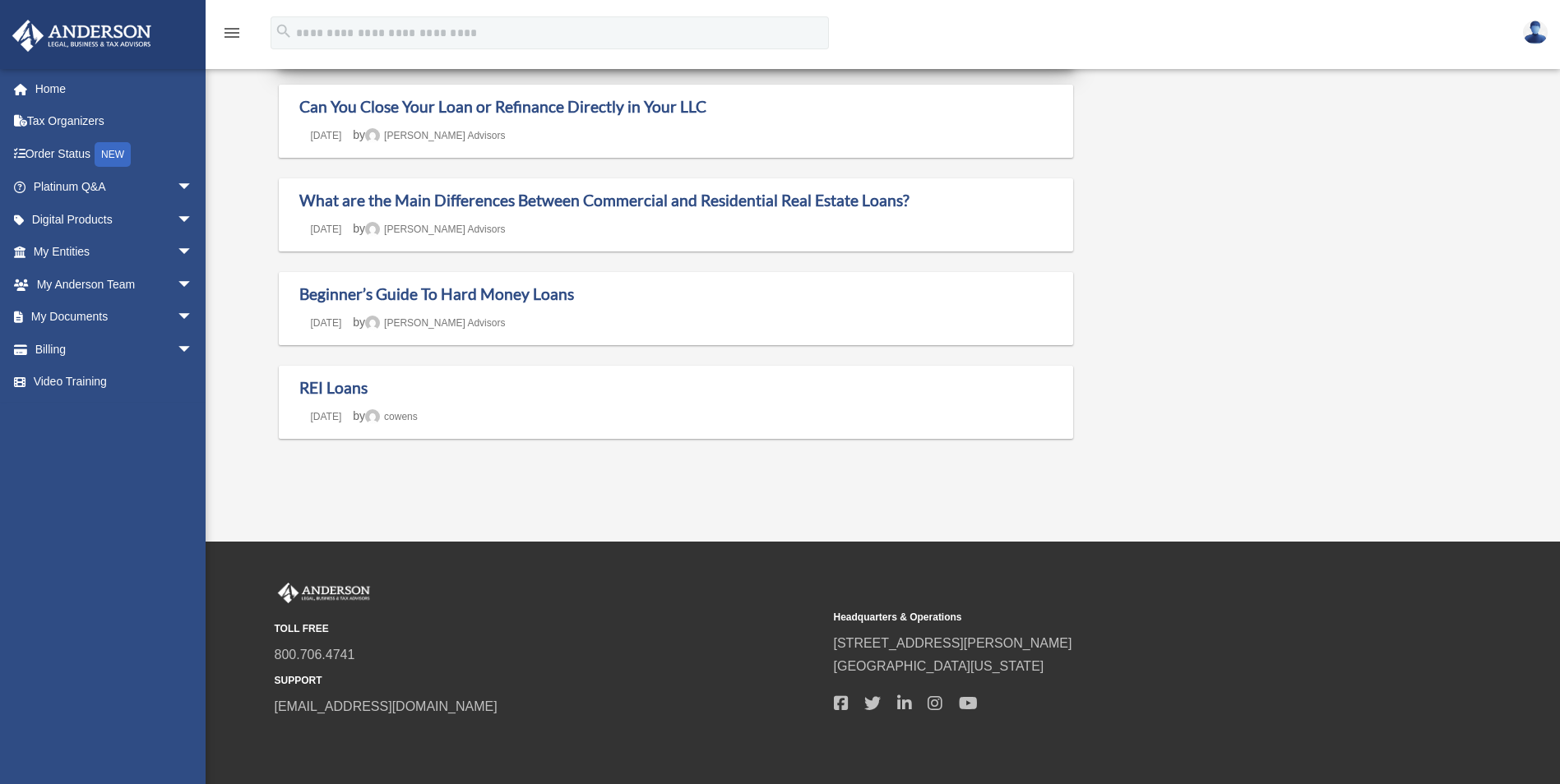
scroll to position [493, 0]
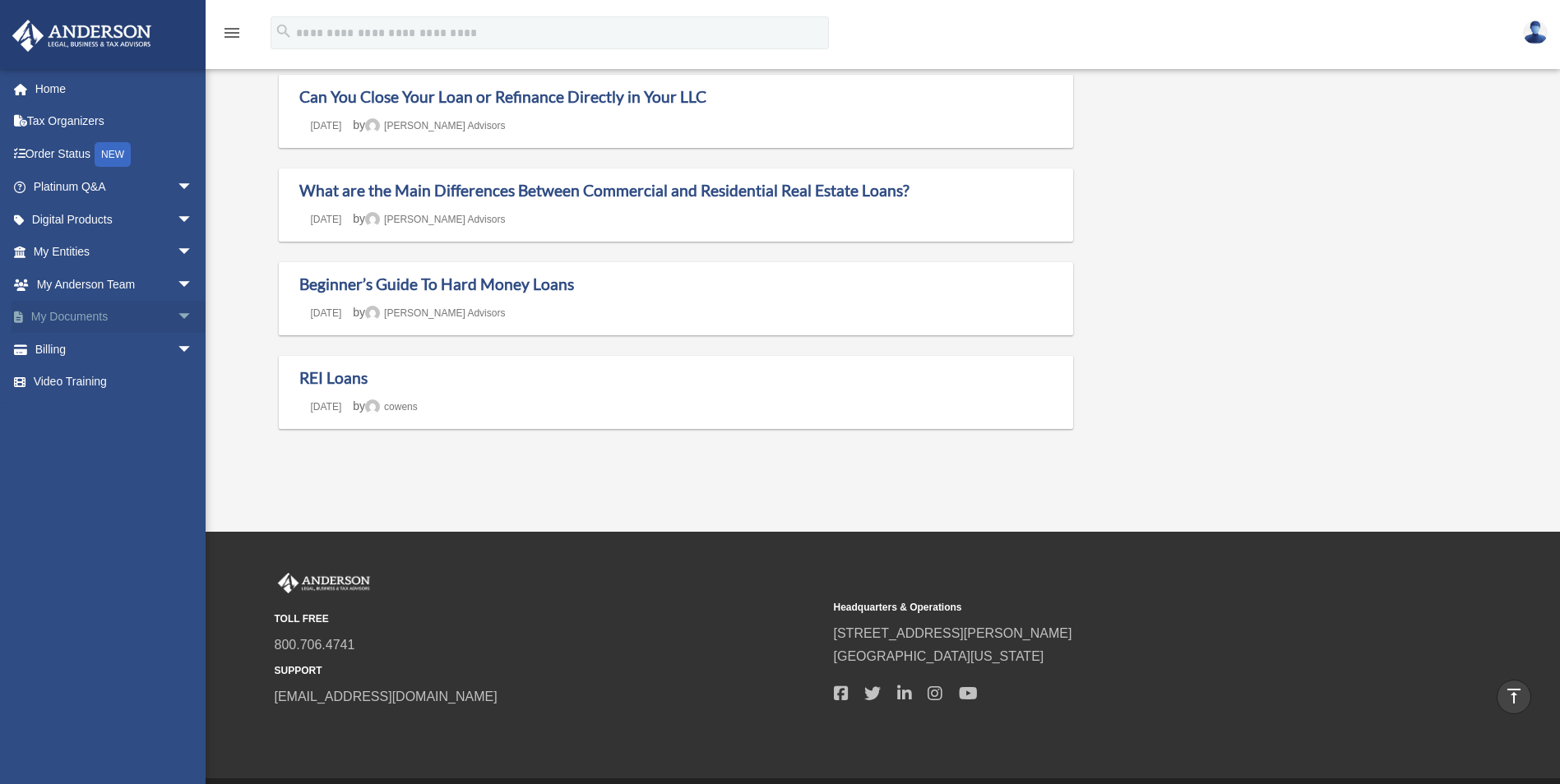
click at [176, 317] on span "arrow_drop_down" at bounding box center [193, 317] width 33 height 34
click at [176, 250] on span "arrow_drop_down" at bounding box center [193, 252] width 33 height 34
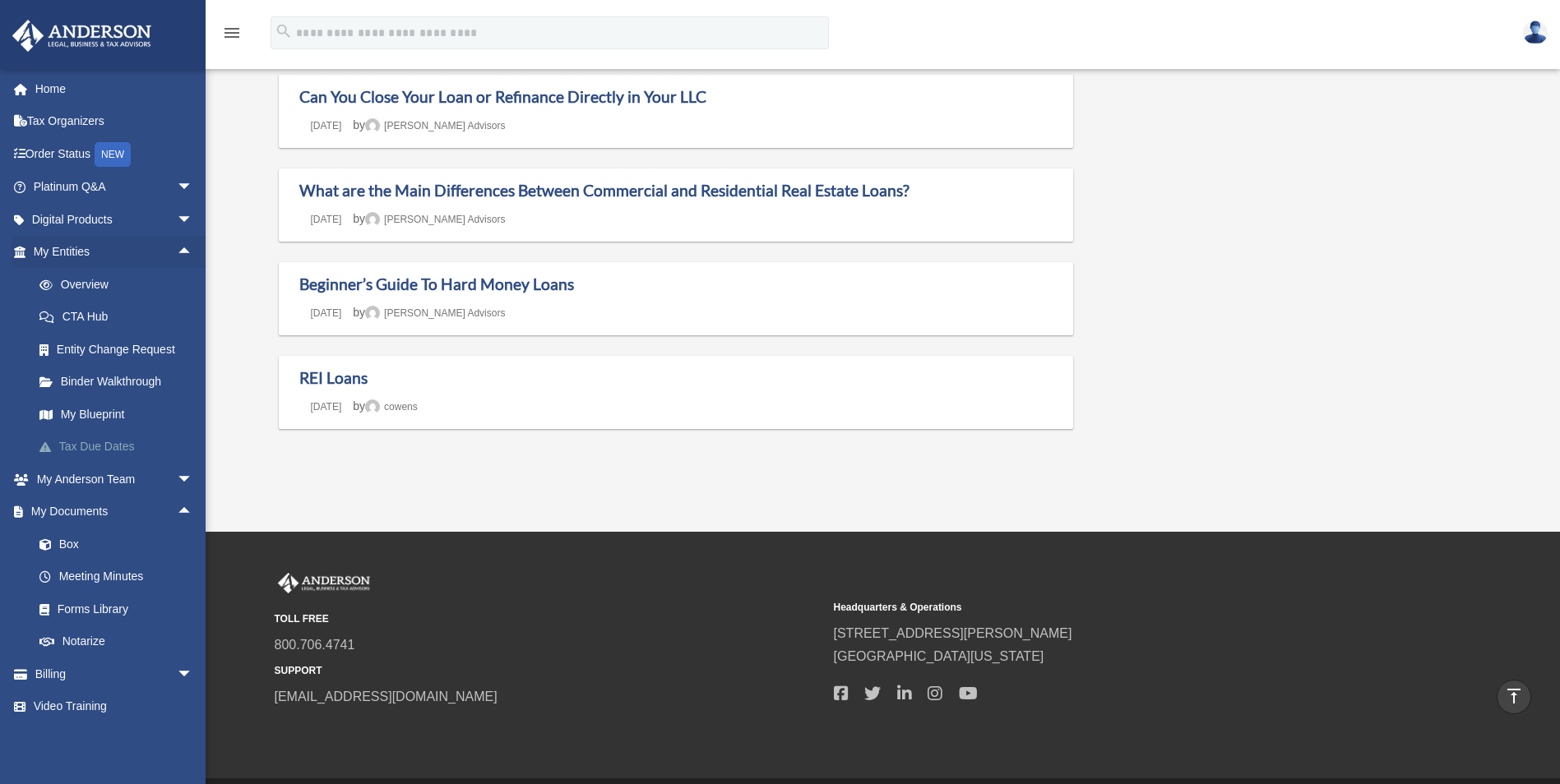
click at [91, 443] on link "Tax Due Dates" at bounding box center [121, 447] width 195 height 33
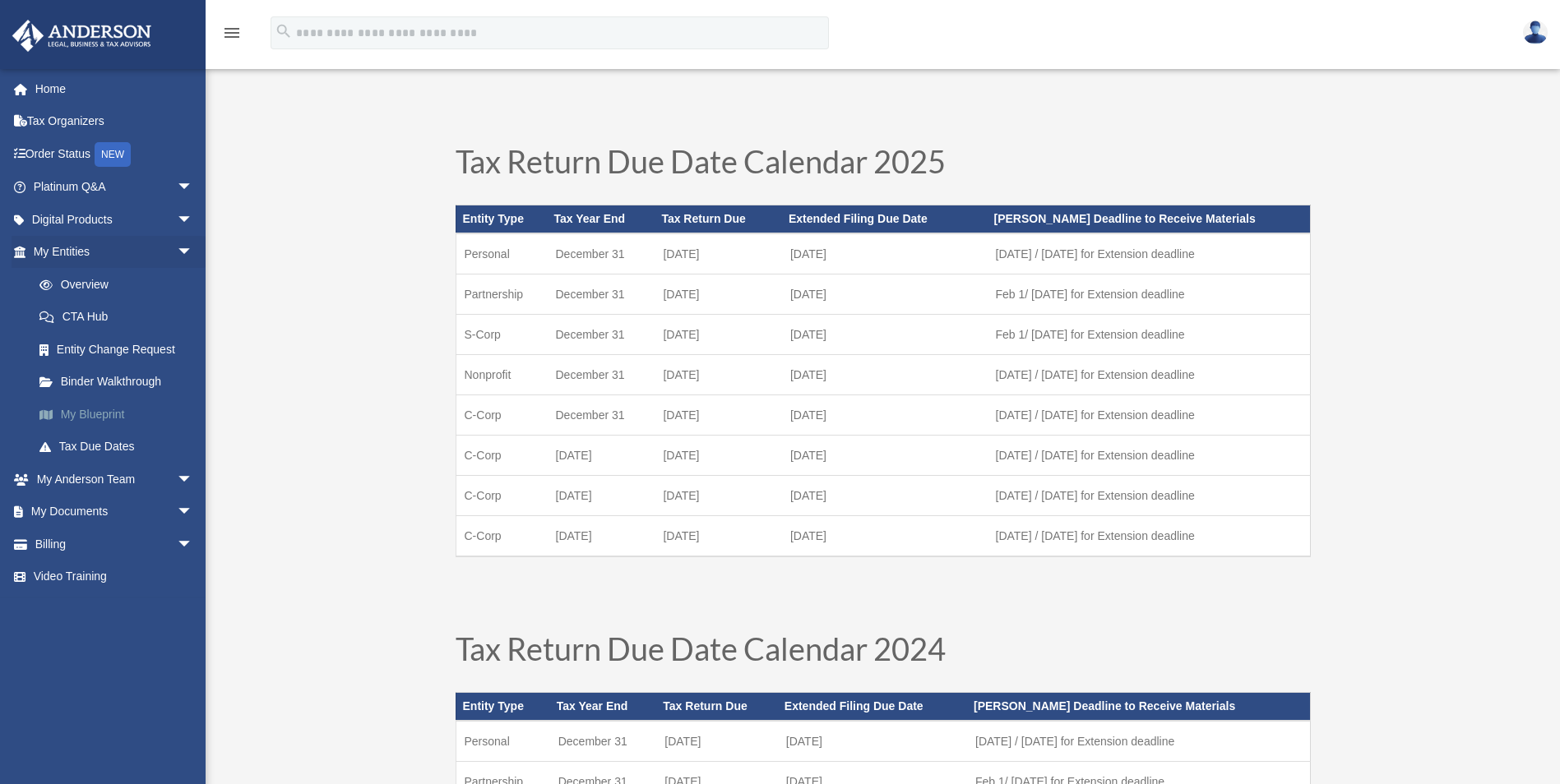
click at [101, 412] on link "My Blueprint" at bounding box center [121, 415] width 195 height 33
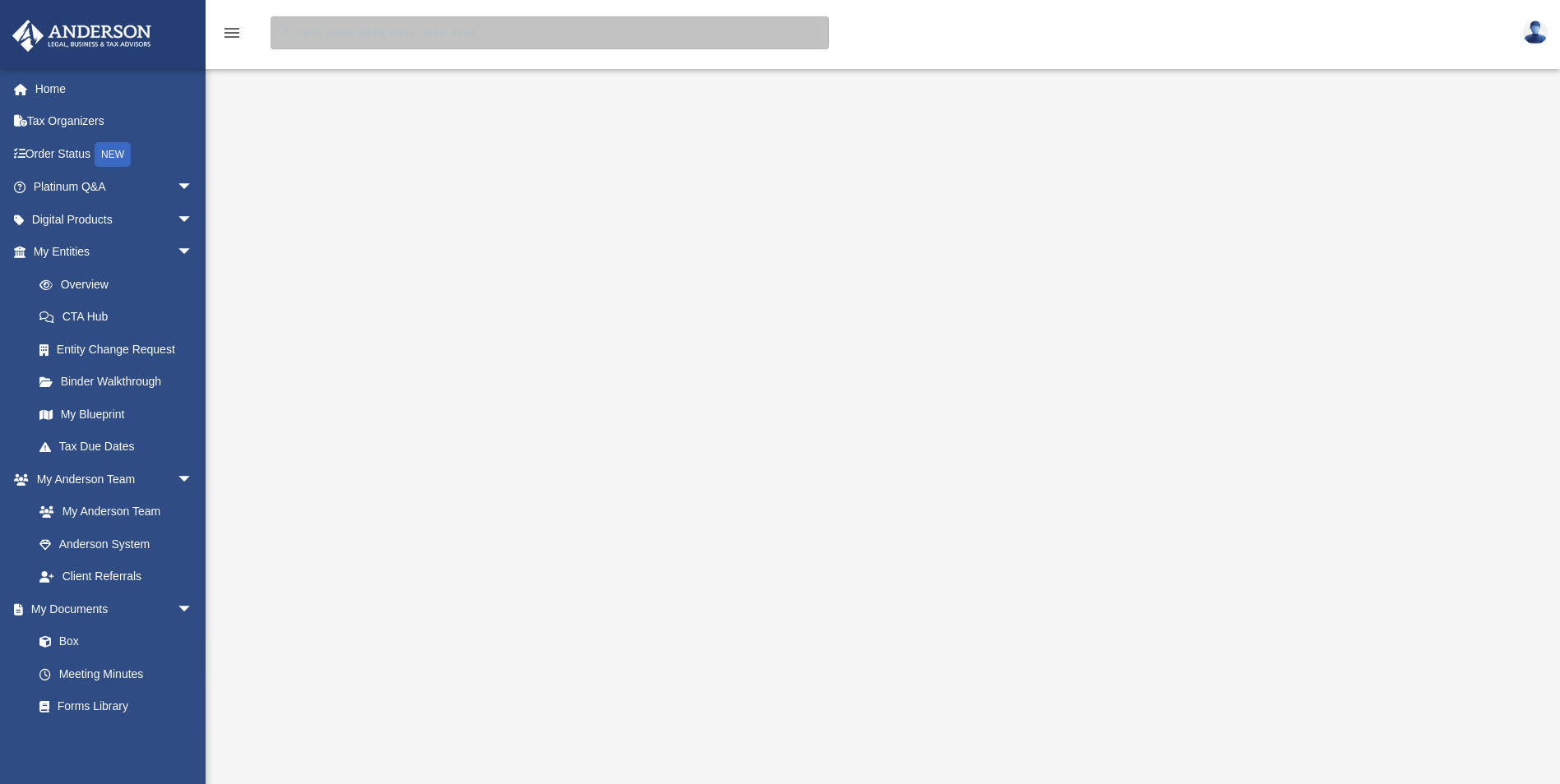
click at [386, 28] on input "search" at bounding box center [550, 33] width 558 height 33
type input "****"
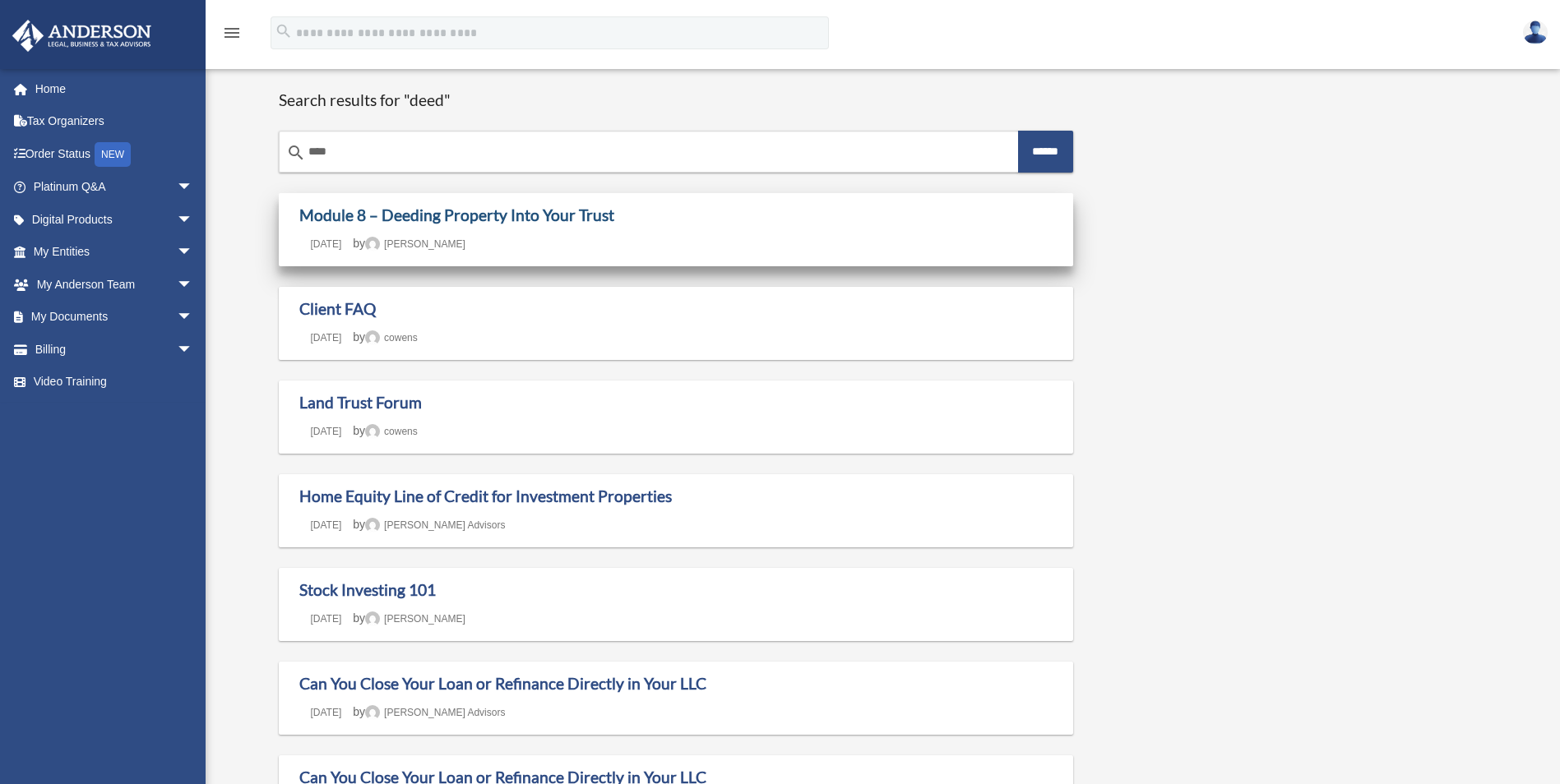
click at [559, 218] on link "Module 8 – Deeding Property Into Your Trust" at bounding box center [456, 214] width 315 height 19
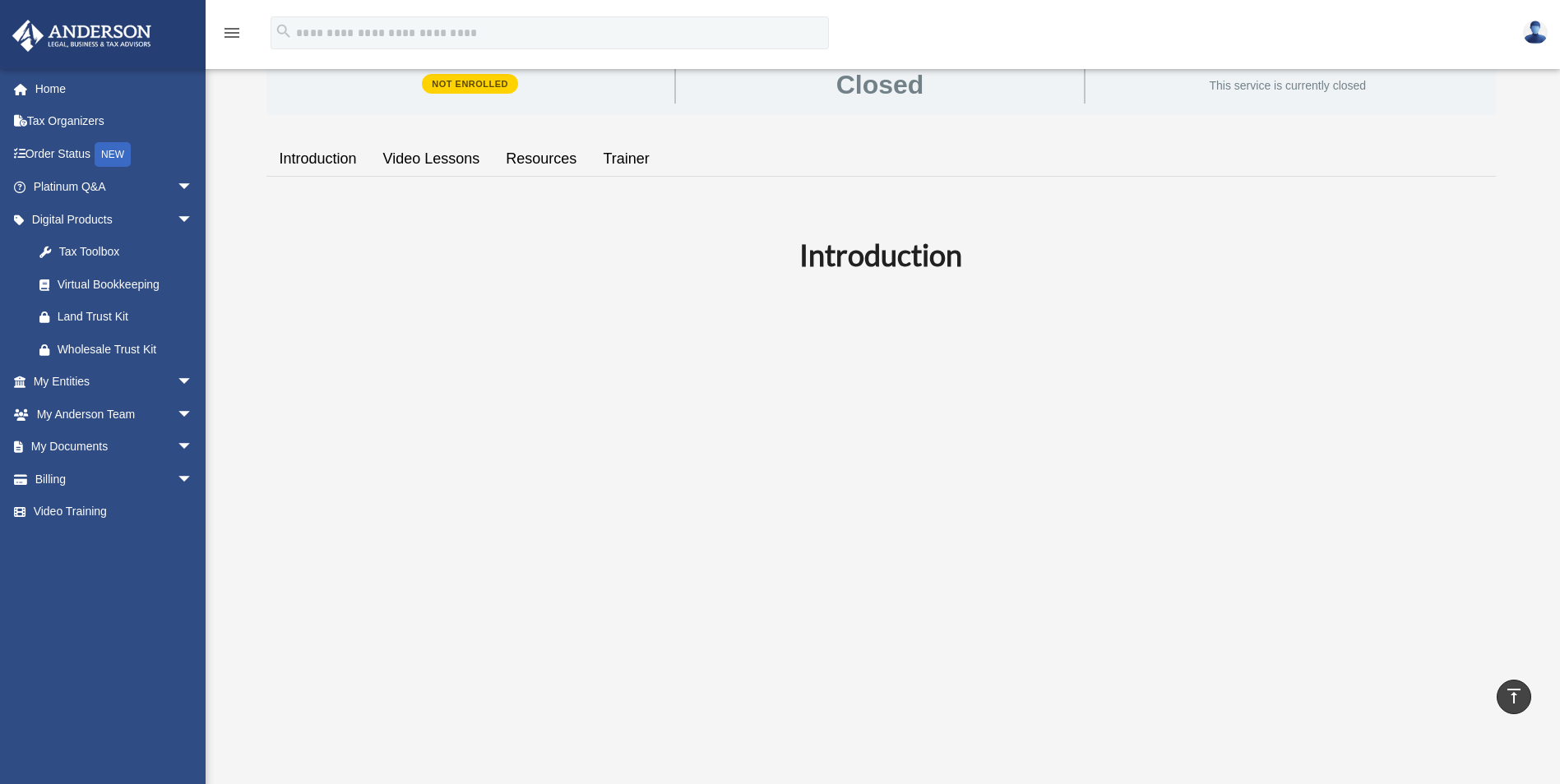
scroll to position [329, 0]
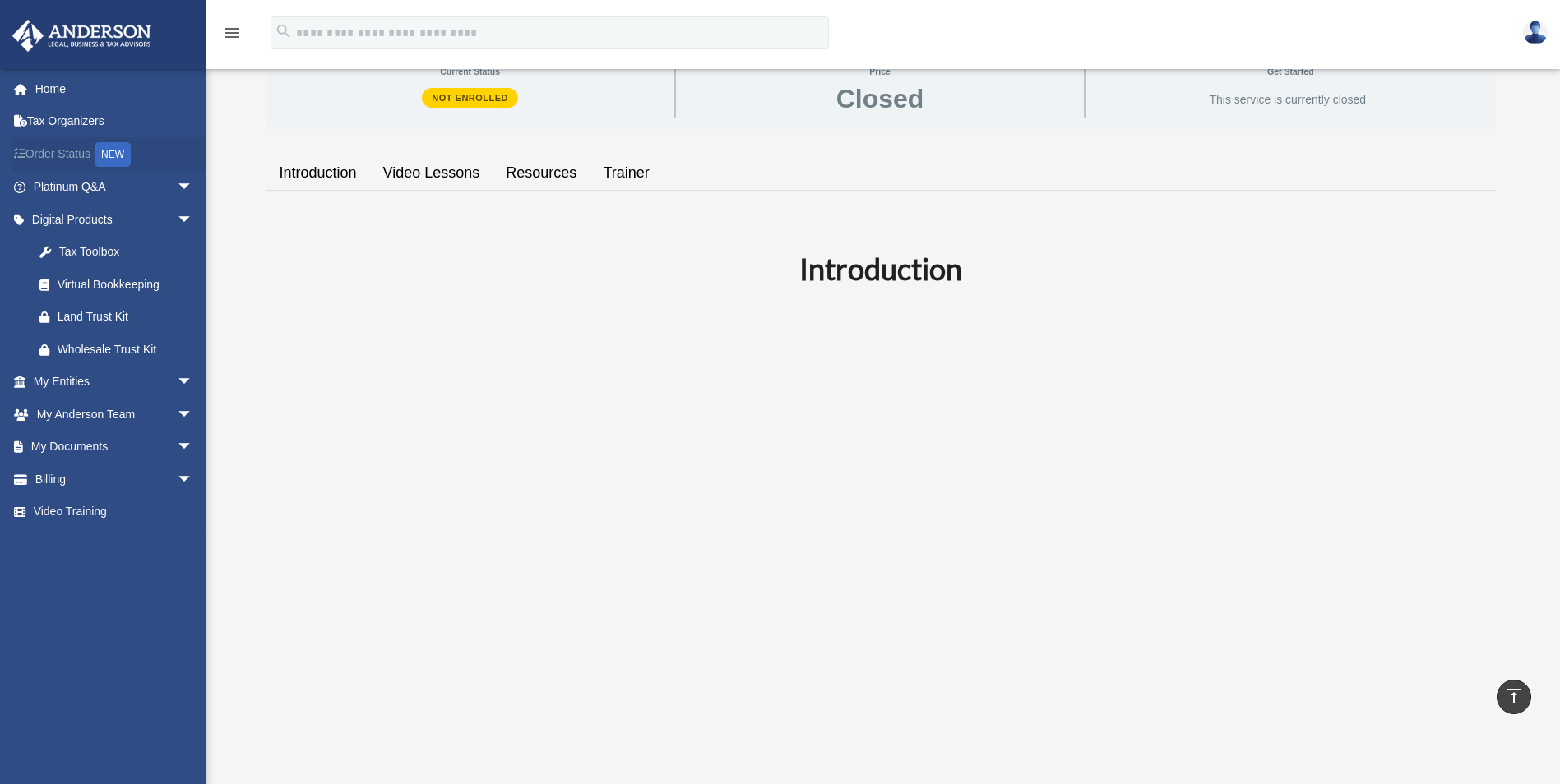
click at [57, 153] on link "Order Status NEW" at bounding box center [115, 154] width 207 height 34
